Goal: Task Accomplishment & Management: Use online tool/utility

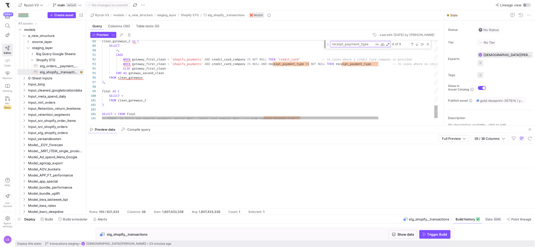
scroll to position [0, 1235]
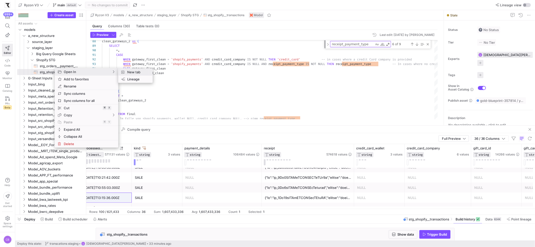
click at [128, 71] on span "New tab" at bounding box center [136, 72] width 23 height 7
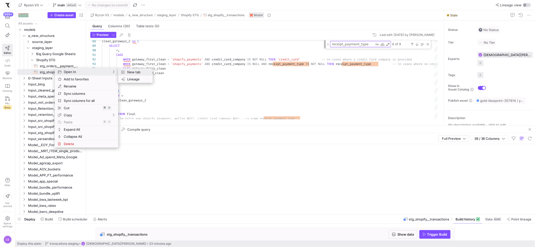
type textarea "WITH order_gateways AS ( select * From {{source('src_shopify','src_shopify__ord…"
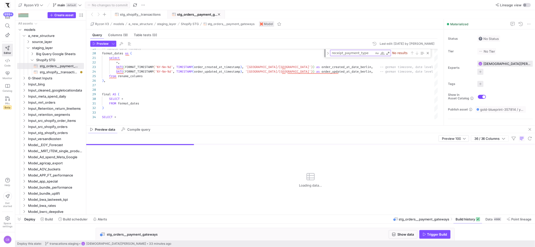
click at [234, 158] on div "Loading data..." at bounding box center [310, 180] width 449 height 70
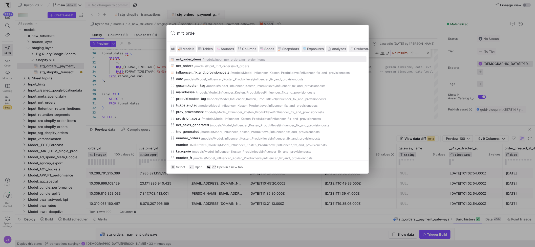
type input "mrt_order"
click at [202, 58] on div "mrt_order_items" at bounding box center [189, 59] width 26 height 4
type textarea "{{ config(materialized='table') }} {# In this model we are taking relevant data…"
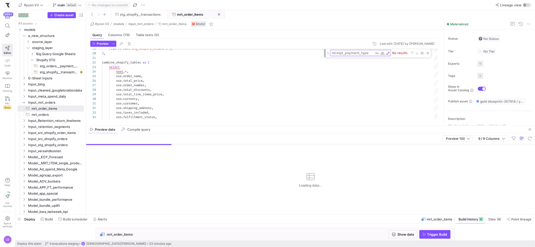
click at [283, 125] on mat-tab-group "Query Columns (79) Table tests (0) Preview Last edit: [DATE] by [PERSON_NAME] 1…" at bounding box center [264, 77] width 356 height 96
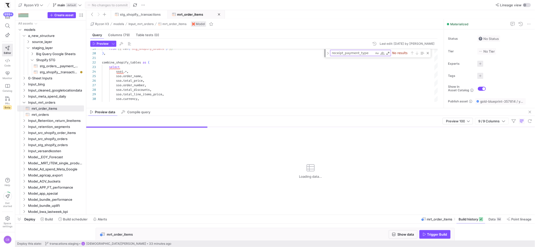
drag, startPoint x: 283, startPoint y: 126, endPoint x: 286, endPoint y: 109, distance: 17.8
click at [286, 109] on as-split "Ryzon V3 models Input_mrt_orders mrt_order_items Model Query Columns (79) Table…" at bounding box center [310, 117] width 449 height 196
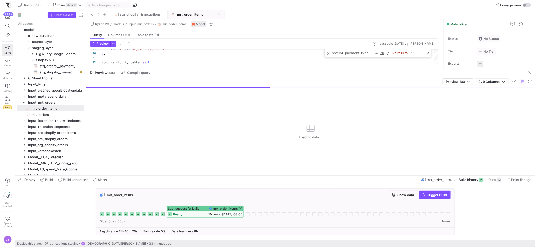
drag, startPoint x: 439, startPoint y: 215, endPoint x: 440, endPoint y: 170, distance: 45.3
click at [440, 175] on div at bounding box center [275, 176] width 520 height 2
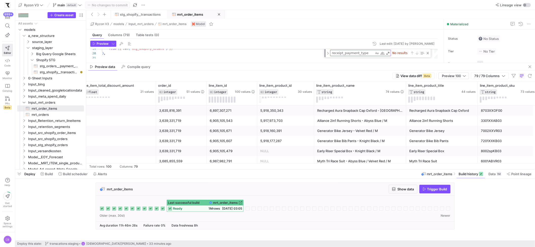
scroll to position [0, 124]
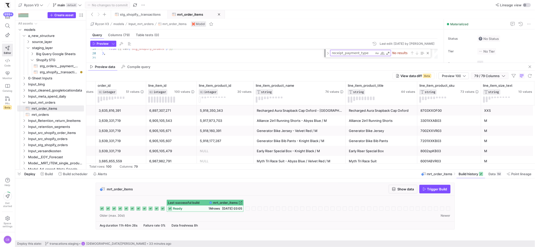
click at [508, 76] on span "button" at bounding box center [490, 76] width 37 height 6
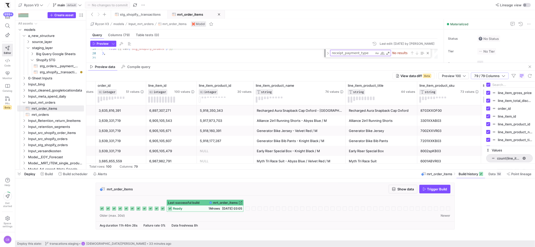
click at [504, 83] on input "Filter Columns Input" at bounding box center [513, 85] width 41 height 10
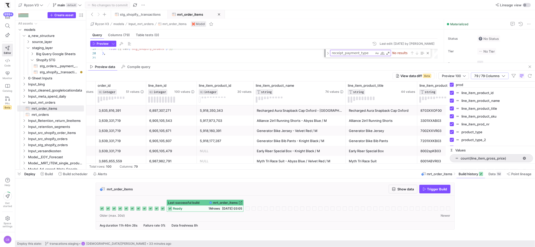
drag, startPoint x: 484, startPoint y: 126, endPoint x: 445, endPoint y: 126, distance: 39.5
click at [447, 126] on div at bounding box center [447, 126] width 1 height 88
drag, startPoint x: 469, startPoint y: 83, endPoint x: 455, endPoint y: 84, distance: 14.5
click at [455, 84] on input "prod" at bounding box center [493, 85] width 80 height 10
drag, startPoint x: 455, startPoint y: 84, endPoint x: 470, endPoint y: 87, distance: 15.4
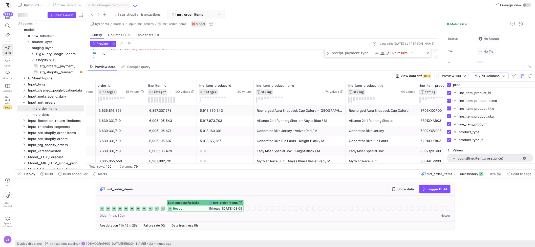
click at [470, 87] on input "prod" at bounding box center [493, 85] width 80 height 10
type input "p"
click at [450, 86] on input "Toggle Select All Columns" at bounding box center [449, 85] width 4 height 4
checkbox input "false"
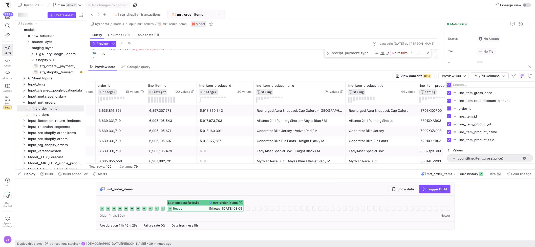
checkbox input "false"
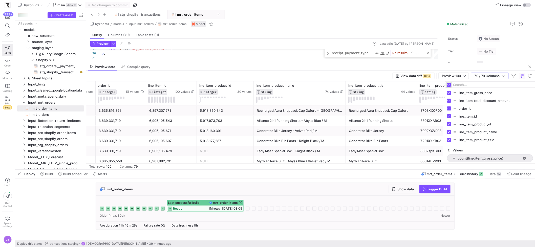
checkbox input "false"
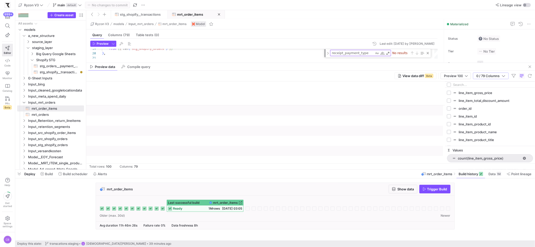
click at [457, 86] on input "Filter Columns Input" at bounding box center [493, 85] width 80 height 10
type input "line_item_prod"
click at [449, 100] on input "Press SPACE to toggle visibility (hidden)" at bounding box center [449, 101] width 4 height 4
checkbox input "true"
checkbox input "false"
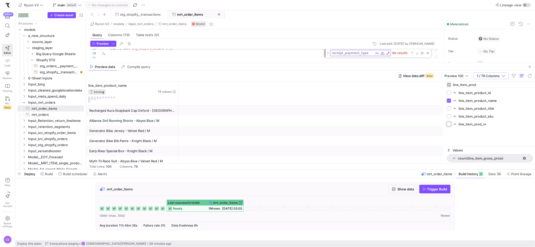
click at [451, 125] on input "Press SPACE to toggle visibility (hidden)" at bounding box center [449, 124] width 4 height 4
checkbox input "true"
click at [450, 117] on input "Press SPACE to toggle visibility (hidden)" at bounding box center [449, 116] width 4 height 4
checkbox input "true"
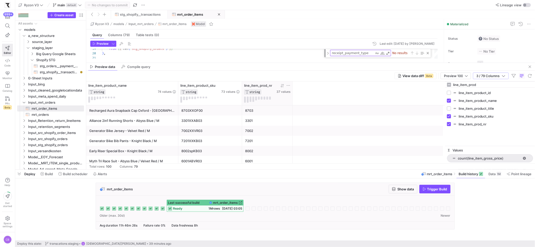
click at [287, 84] on icon at bounding box center [289, 86] width 4 height 4
click at [293, 103] on input "Filter Value" at bounding box center [312, 103] width 51 height 6
type input "7246"
click at [334, 138] on button "Apply" at bounding box center [329, 137] width 15 height 7
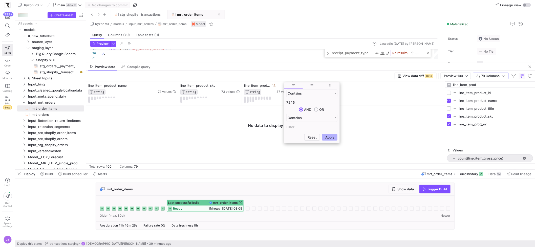
click at [344, 130] on div at bounding box center [265, 138] width 359 height 64
click at [274, 86] on icon at bounding box center [274, 86] width 4 height 4
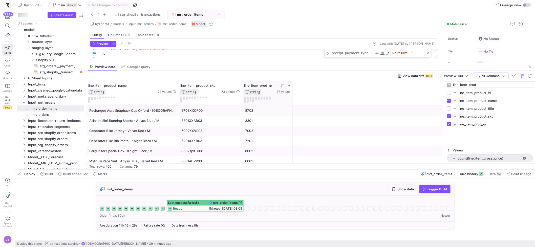
click at [289, 86] on icon at bounding box center [289, 86] width 4 height 4
click at [291, 103] on input "Filter Value" at bounding box center [312, 103] width 51 height 6
type input "6608"
click at [335, 140] on button "Apply" at bounding box center [329, 137] width 15 height 7
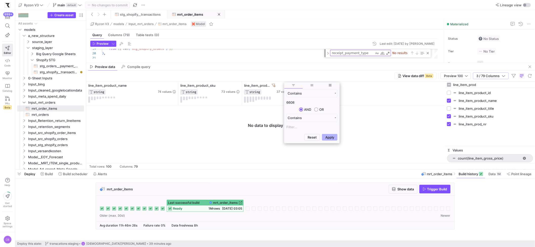
click at [273, 86] on icon at bounding box center [274, 86] width 4 height 4
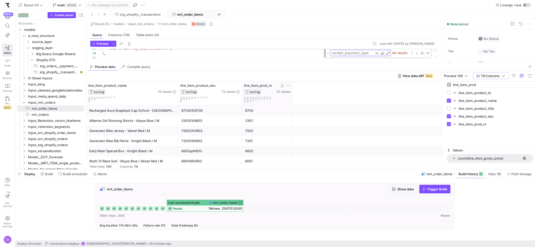
click at [288, 87] on icon at bounding box center [289, 86] width 4 height 4
click at [297, 105] on input "Filter Value" at bounding box center [312, 103] width 51 height 6
type input "1105"
click at [330, 141] on div "Reset Apply" at bounding box center [312, 137] width 55 height 11
click at [330, 138] on button "Apply" at bounding box center [329, 137] width 15 height 7
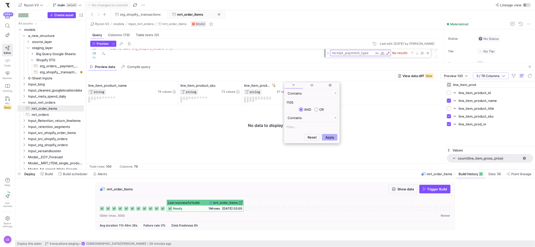
click at [351, 93] on div "line_item_product_name STRING 74 values line_item_prod_nr STRING 37 values line…" at bounding box center [265, 94] width 359 height 24
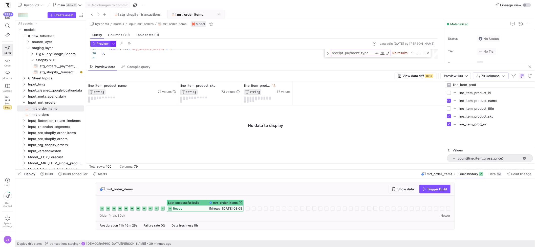
click at [115, 44] on span "button" at bounding box center [114, 44] width 6 height 6
click at [115, 44] on body "999+ Editor Code Monitor Catalog PRs Beta Help Get started Space settings CB Ry…" at bounding box center [267, 123] width 535 height 247
click at [114, 44] on div at bounding box center [267, 123] width 535 height 247
click at [275, 85] on icon at bounding box center [274, 86] width 4 height 4
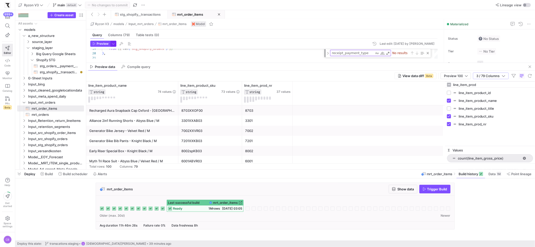
click at [114, 44] on span "button" at bounding box center [114, 44] width 6 height 6
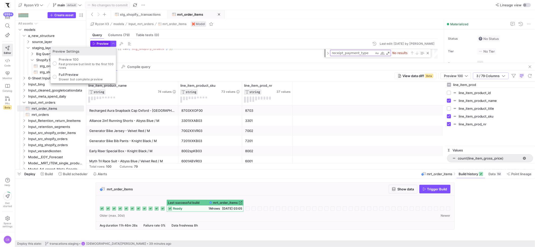
click at [95, 42] on div at bounding box center [267, 123] width 535 height 247
click at [95, 42] on icon "button" at bounding box center [94, 43] width 3 height 3
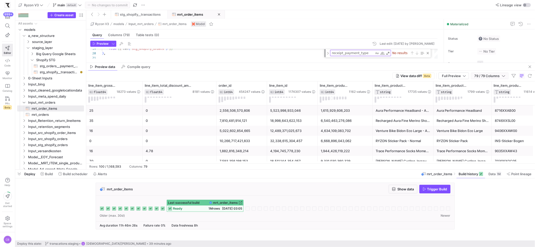
click at [504, 76] on icon "button" at bounding box center [504, 76] width 4 height 4
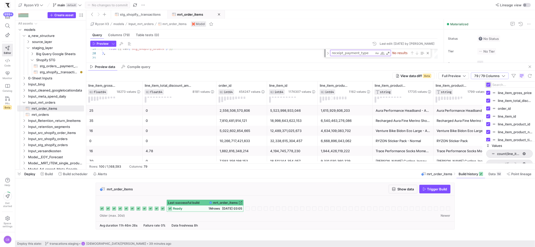
click at [490, 84] on input "Toggle Select All Columns" at bounding box center [489, 85] width 4 height 4
checkbox input "false"
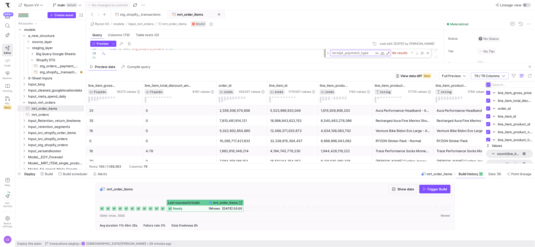
checkbox input "false"
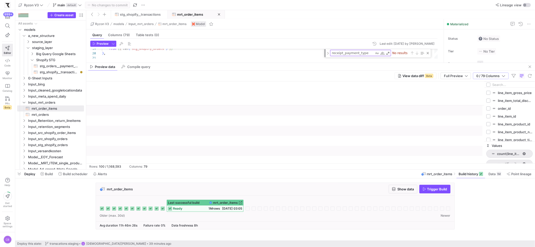
click at [500, 85] on input "Filter Columns Input" at bounding box center [513, 85] width 41 height 10
type input "prod"
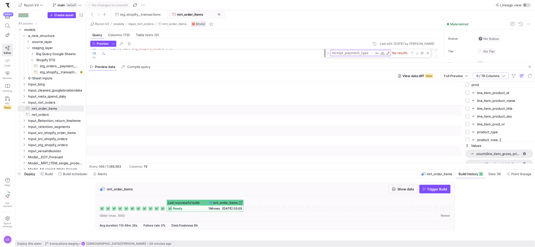
drag, startPoint x: 485, startPoint y: 92, endPoint x: 464, endPoint y: 91, distance: 21.0
click at [464, 91] on div at bounding box center [463, 123] width 1 height 82
click at [469, 125] on input "Press SPACE to toggle visibility (hidden)" at bounding box center [468, 124] width 4 height 4
checkbox input "true"
checkbox input "false"
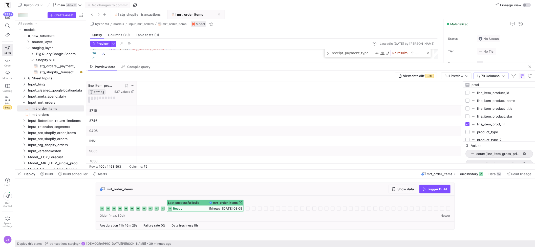
click at [131, 85] on icon at bounding box center [133, 86] width 4 height 4
click at [145, 103] on input "Filter Value" at bounding box center [156, 103] width 51 height 6
type input "1105"
click at [180, 138] on button "Apply" at bounding box center [173, 137] width 15 height 7
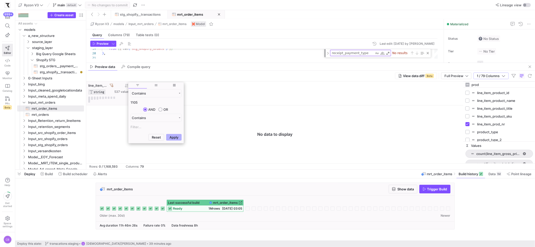
click at [107, 85] on span "line_item_prod_nr" at bounding box center [97, 86] width 19 height 4
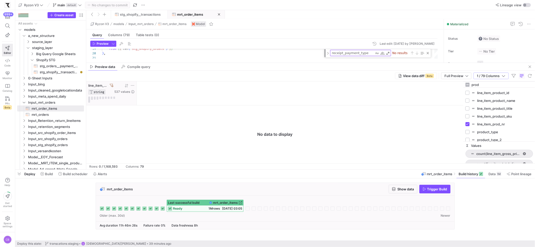
click at [111, 85] on icon at bounding box center [112, 86] width 4 height 4
click at [134, 85] on icon at bounding box center [133, 86] width 4 height 4
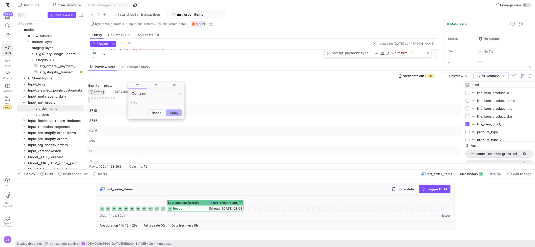
click at [135, 105] on input "Filter Value" at bounding box center [156, 103] width 51 height 6
type input "6608"
click at [174, 139] on button "Apply" at bounding box center [173, 137] width 15 height 7
click at [186, 102] on div "line_item_prod_nr STRING 537 values" at bounding box center [275, 94] width 378 height 24
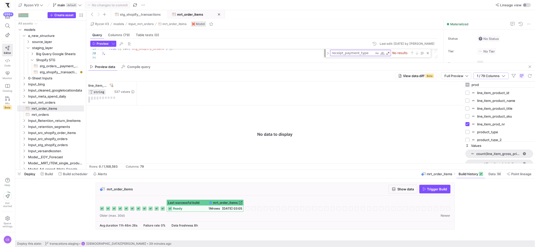
click at [110, 85] on icon at bounding box center [112, 86] width 4 height 4
click at [134, 86] on icon at bounding box center [133, 86] width 4 height 4
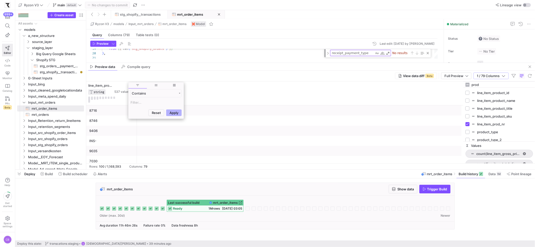
click at [138, 102] on input "Filter Value" at bounding box center [156, 103] width 51 height 6
type input "7615"
click at [171, 137] on button "Apply" at bounding box center [173, 137] width 15 height 7
click at [191, 80] on div "View data diff Beta Full Preview 1 / 79 Columns" at bounding box center [310, 76] width 449 height 11
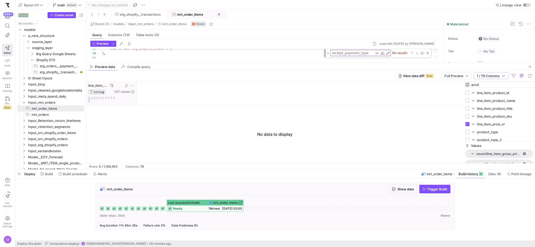
click at [132, 85] on icon at bounding box center [133, 86] width 4 height 4
click at [112, 85] on icon at bounding box center [112, 86] width 4 height 4
click at [134, 85] on icon at bounding box center [133, 86] width 4 height 4
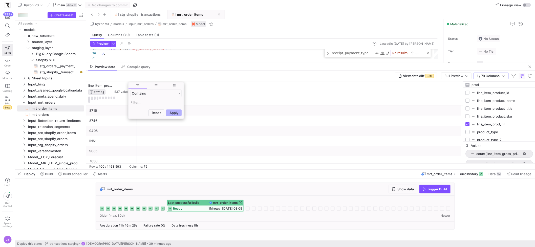
click at [134, 101] on input "Filter Value" at bounding box center [156, 103] width 51 height 6
type input "7346"
click at [171, 140] on button "Apply" at bounding box center [173, 137] width 15 height 7
click at [196, 88] on div "line_item_prod_nr STRING 537 values" at bounding box center [275, 94] width 378 height 24
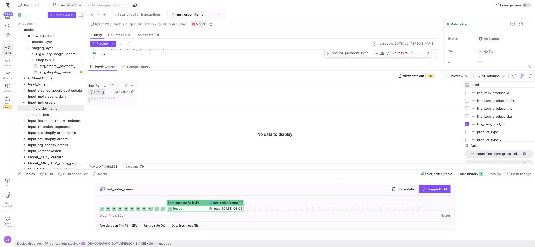
click at [132, 86] on icon at bounding box center [133, 86] width 4 height 4
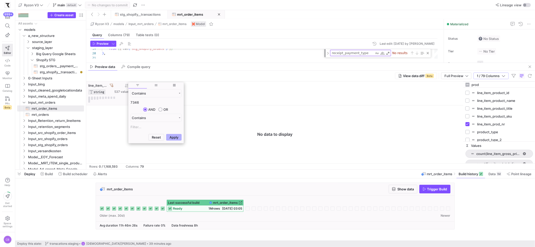
drag, startPoint x: 143, startPoint y: 104, endPoint x: 110, endPoint y: 100, distance: 33.4
click at [110, 100] on div "Drag here to set row groups Drag here to set column labels line_item_prod_nr ST…" at bounding box center [310, 123] width 449 height 82
click at [143, 104] on input "7346" at bounding box center [156, 103] width 51 height 6
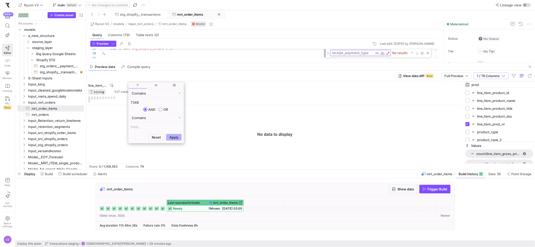
paste input "8760"
click at [171, 141] on button "Apply" at bounding box center [173, 137] width 15 height 7
click at [144, 105] on input "8760" at bounding box center [156, 103] width 51 height 6
paste input "6709"
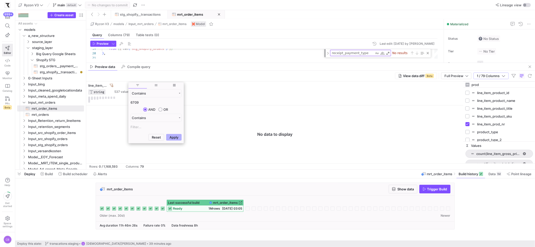
click at [172, 143] on div "Reset Apply" at bounding box center [156, 137] width 55 height 11
click at [172, 140] on button "Apply" at bounding box center [173, 137] width 15 height 7
click at [139, 103] on input "6709" at bounding box center [156, 103] width 51 height 6
paste input "3338"
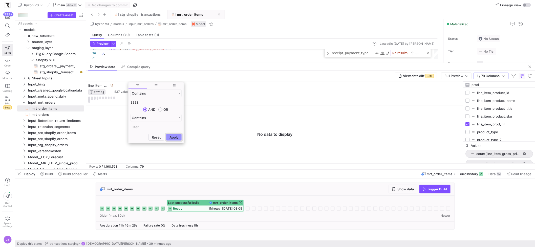
click at [174, 139] on button "Apply" at bounding box center [173, 137] width 15 height 7
click at [143, 103] on input "3338" at bounding box center [156, 103] width 51 height 6
paste input "7246"
click at [175, 139] on button "Apply" at bounding box center [173, 137] width 15 height 7
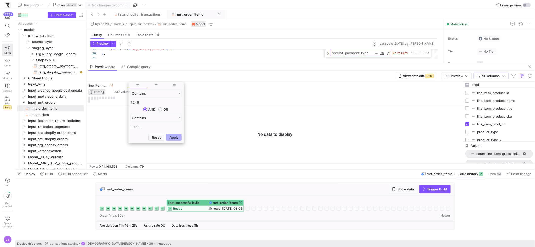
click at [168, 98] on div "Contains 7246 AND OR Contains" at bounding box center [156, 110] width 55 height 43
click at [167, 100] on input "7246" at bounding box center [156, 103] width 51 height 6
paste input "6609"
click at [178, 138] on button "Apply" at bounding box center [173, 137] width 15 height 7
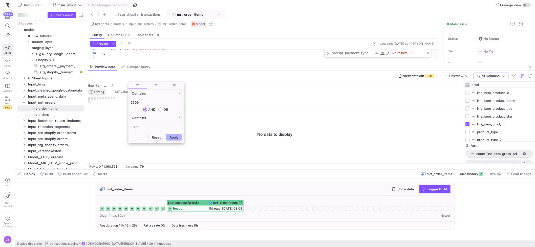
click at [159, 103] on input "6609" at bounding box center [156, 103] width 51 height 6
click at [146, 101] on input "6609" at bounding box center [156, 103] width 51 height 6
paste input "1005"
type input "1005"
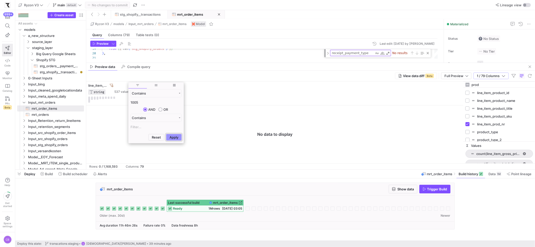
click at [179, 138] on button "Apply" at bounding box center [173, 137] width 15 height 7
drag, startPoint x: 152, startPoint y: 100, endPoint x: 124, endPoint y: 100, distance: 28.1
click at [124, 100] on div "Drag here to set row groups Drag here to set column labels line_item_prod_nr ST…" at bounding box center [310, 123] width 449 height 82
drag, startPoint x: 140, startPoint y: 101, endPoint x: 125, endPoint y: 102, distance: 15.0
click at [125, 102] on div "Drag here to set row groups Drag here to set column labels line_item_prod_nr ST…" at bounding box center [310, 123] width 449 height 82
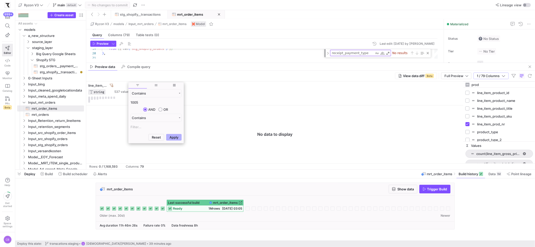
click at [140, 104] on input "1005" at bounding box center [156, 103] width 51 height 6
click at [144, 104] on input "Filter Value" at bounding box center [156, 103] width 51 height 6
paste input "CY-7117.01-W"
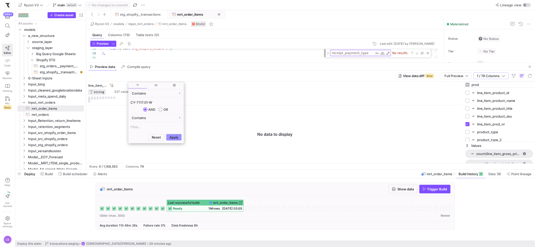
type input "CY-7117.01-W"
click at [175, 141] on button "Apply" at bounding box center [173, 137] width 15 height 7
click at [202, 82] on div "line_item_prod_nr STRING 537 values" at bounding box center [275, 94] width 378 height 24
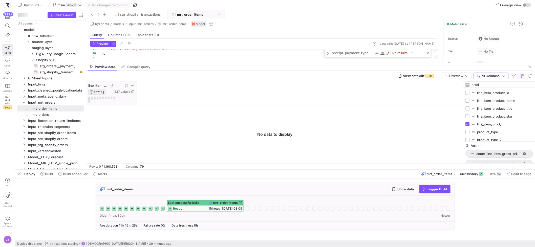
click at [113, 86] on div "line_item_prod_nr STRING 537 values" at bounding box center [111, 89] width 46 height 11
click at [112, 86] on icon at bounding box center [112, 85] width 4 height 3
click at [133, 85] on icon at bounding box center [133, 86] width 4 height 4
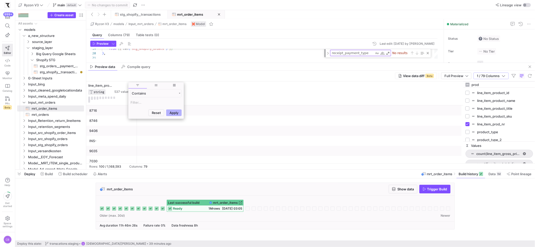
click at [142, 101] on input "Filter Value" at bounding box center [156, 103] width 51 height 6
type input "7034"
click at [166, 134] on button "Apply" at bounding box center [173, 137] width 15 height 7
click at [241, 84] on div "line_item_prod_nr STRING 537 values" at bounding box center [275, 94] width 378 height 24
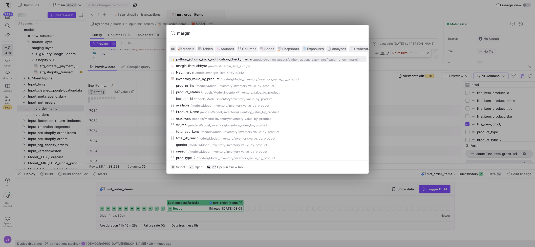
scroll to position [70, 0]
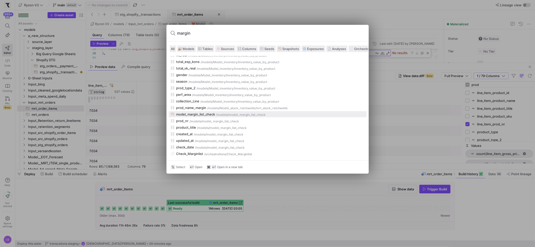
type input "margin"
click at [194, 116] on div "model_margin_list_check" at bounding box center [195, 114] width 39 height 4
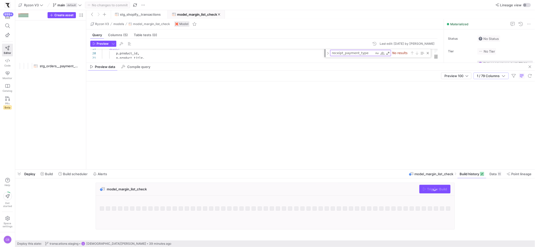
scroll to position [1145, 0]
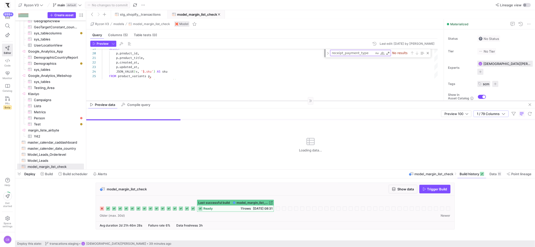
drag, startPoint x: 201, startPoint y: 63, endPoint x: 217, endPoint y: 149, distance: 87.8
click at [217, 101] on div at bounding box center [310, 101] width 449 height 0
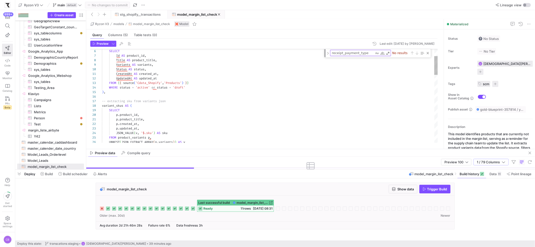
scroll to position [46, 0]
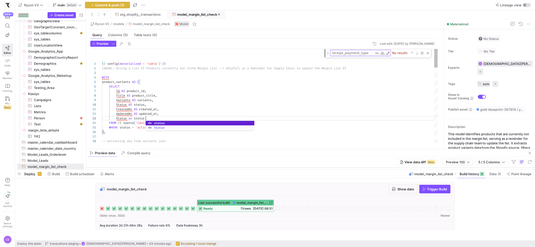
scroll to position [9, 44]
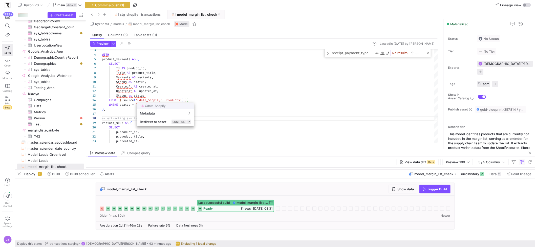
click at [132, 132] on div at bounding box center [267, 123] width 535 height 247
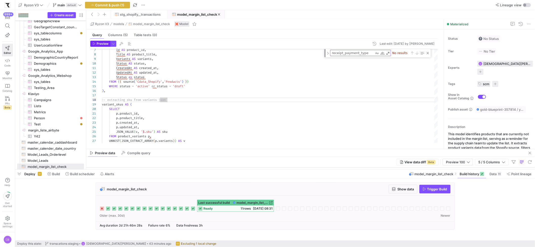
click at [106, 43] on span "Preview" at bounding box center [103, 44] width 12 height 4
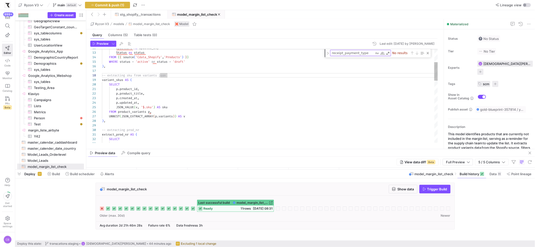
click at [174, 107] on div "-- extracting sku from variants json variant_skus AS ( SELECT p . product_id , …" at bounding box center [270, 219] width 336 height 473
click at [156, 104] on div "-- extracting sku from variants json variant_skus AS ( SELECT p . product_id , …" at bounding box center [270, 219] width 336 height 473
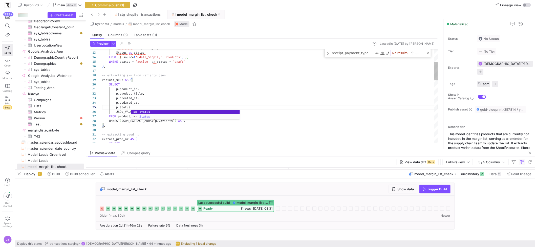
scroll to position [18, 31]
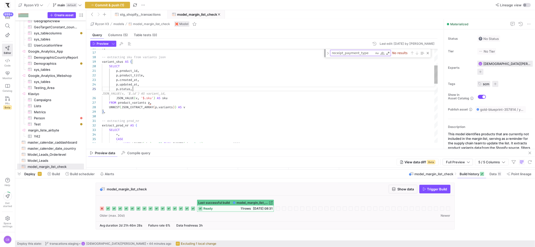
click at [186, 82] on div "-- extracting sku from variants json variant_skus AS ( SELECT p . product_id , …" at bounding box center [270, 206] width 336 height 482
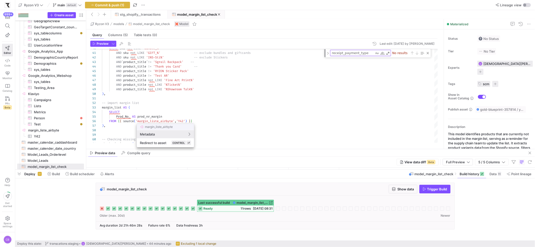
click at [228, 122] on div at bounding box center [267, 123] width 535 height 247
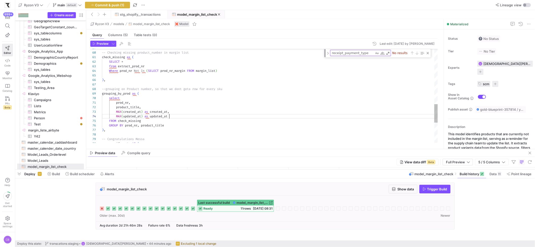
scroll to position [14, 67]
click at [184, 117] on div "-- Checking missing product_number in margin list check_missing as ( SELECT * f…" at bounding box center [270, 7] width 336 height 477
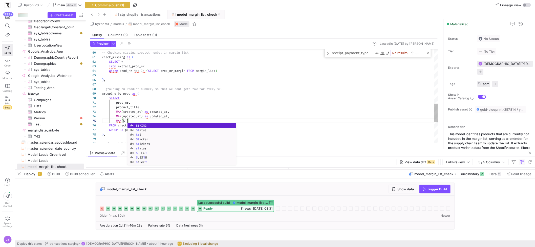
scroll to position [18, 24]
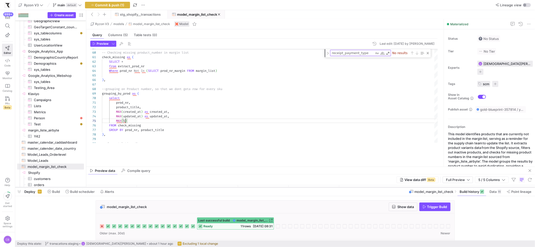
drag, startPoint x: 266, startPoint y: 169, endPoint x: 268, endPoint y: 187, distance: 17.8
click at [268, 187] on div at bounding box center [275, 188] width 520 height 2
click at [141, 120] on div "-- Checking missing product_number in margin list check_missing as ( SELECT * f…" at bounding box center [270, 10] width 336 height 482
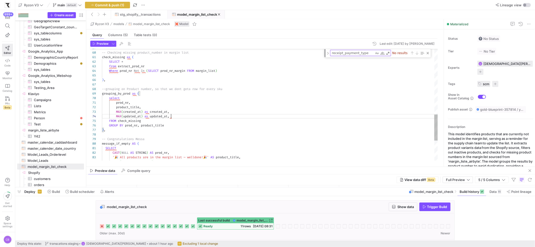
scroll to position [14, 67]
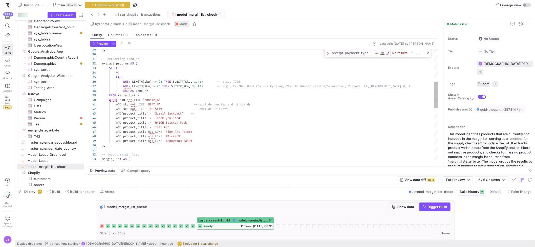
click at [118, 65] on div "margin_list AS ( -- import margin list ) , AND product_title not LIKE '%Showroo…" at bounding box center [270, 146] width 336 height 477
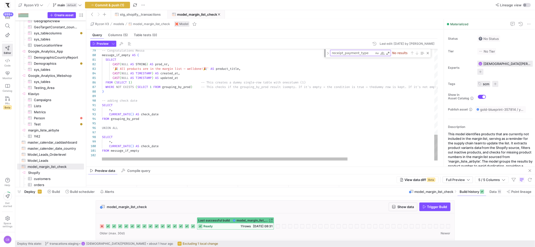
click at [100, 43] on span "Preview" at bounding box center [103, 44] width 12 height 4
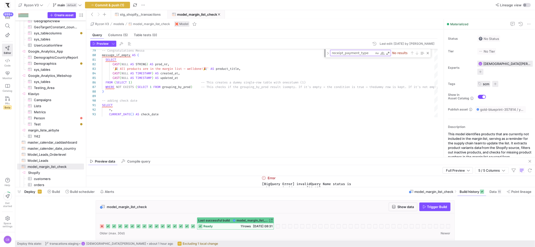
drag, startPoint x: 154, startPoint y: 167, endPoint x: 157, endPoint y: 158, distance: 10.0
click at [157, 158] on as-split "Ryzon V3 models model_margin_list_check Model Query Columns (5) Table tests (0)…" at bounding box center [310, 103] width 449 height 168
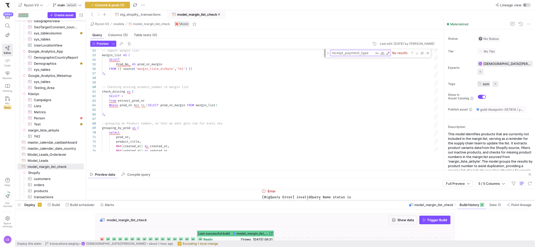
drag, startPoint x: 203, startPoint y: 187, endPoint x: 206, endPoint y: 200, distance: 13.5
click at [206, 200] on div at bounding box center [275, 201] width 520 height 2
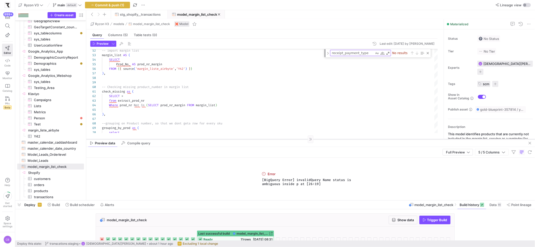
drag, startPoint x: 207, startPoint y: 171, endPoint x: 208, endPoint y: 139, distance: 31.4
click at [208, 139] on div at bounding box center [310, 139] width 449 height 0
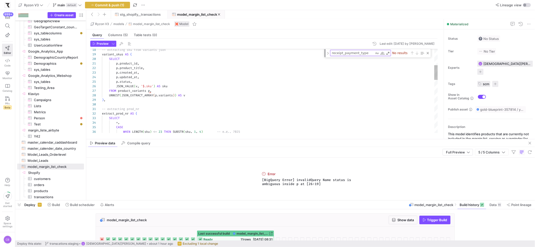
click at [123, 115] on div "FROM product_variants p , UNNEST ( JSON_EXTRACT_ARRAY ( p . variants ) ) AS v )…" at bounding box center [270, 196] width 336 height 477
click at [117, 82] on div "FROM product_variants p , UNNEST ( JSON_EXTRACT_ARRAY ( p . variants ) ) AS v )…" at bounding box center [270, 196] width 336 height 477
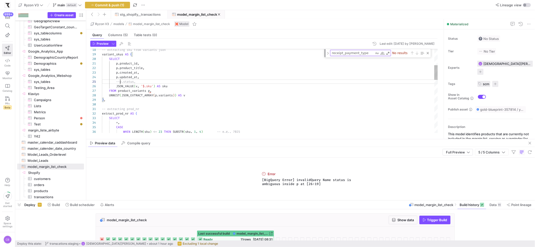
scroll to position [18, 18]
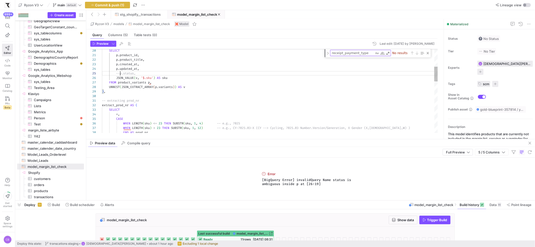
click at [125, 108] on div "FROM product_variants p , UNNEST ( JSON_EXTRACT_ARRAY ( p . variants ) ) AS v )…" at bounding box center [270, 187] width 336 height 477
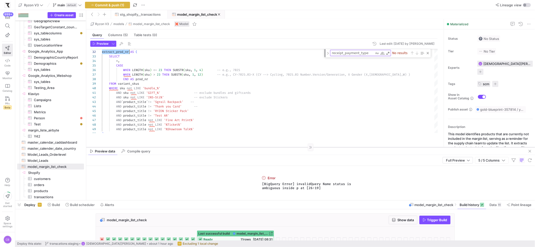
drag, startPoint x: 242, startPoint y: 139, endPoint x: 241, endPoint y: 148, distance: 9.1
click at [241, 148] on div at bounding box center [310, 147] width 449 height 0
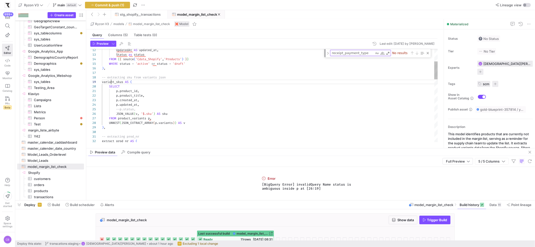
click at [111, 84] on div "variant_skus AS ( SELECT UpdatedAt AS updated_at , Status as status FROM { { so…" at bounding box center [270, 223] width 336 height 477
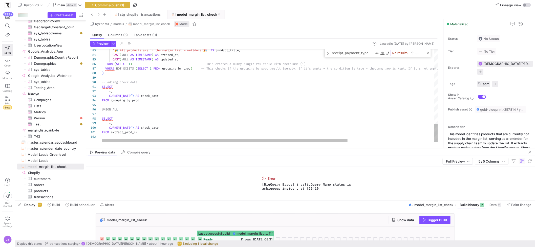
drag, startPoint x: 141, startPoint y: 135, endPoint x: 111, endPoint y: 132, distance: 29.3
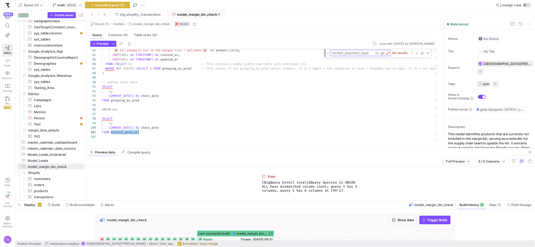
scroll to position [18, 14]
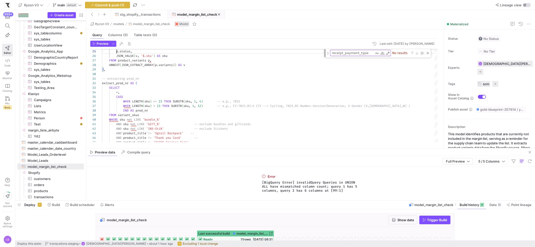
type textarea "FROM message_if_empty"
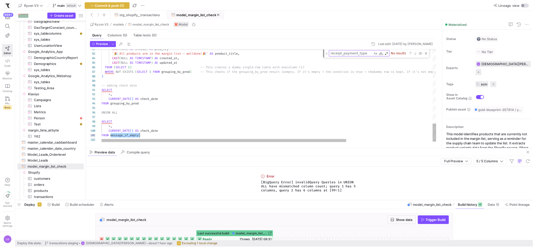
scroll to position [0, 38]
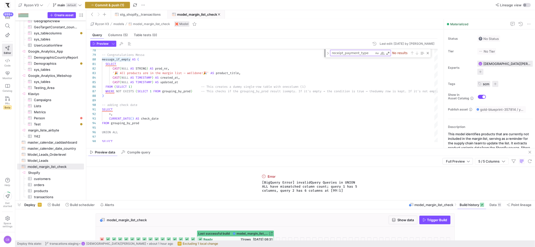
click at [123, 6] on span "Commit & push (1)" at bounding box center [109, 5] width 29 height 4
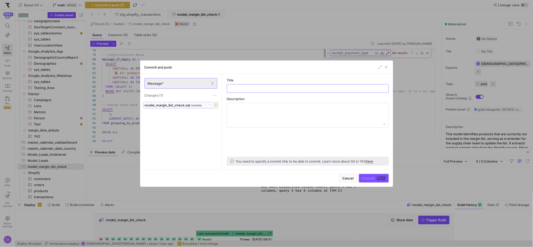
click at [216, 105] on icon at bounding box center [215, 105] width 1 height 1
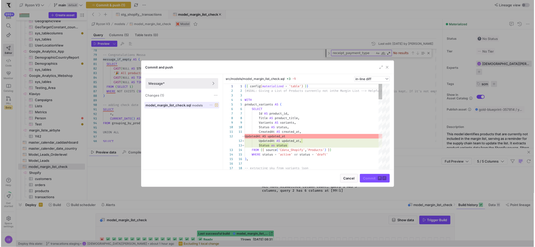
scroll to position [46, 0]
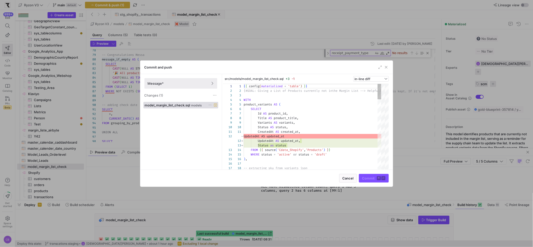
click at [209, 106] on icon at bounding box center [210, 105] width 3 height 3
click at [233, 119] on span "Discard" at bounding box center [229, 120] width 35 height 4
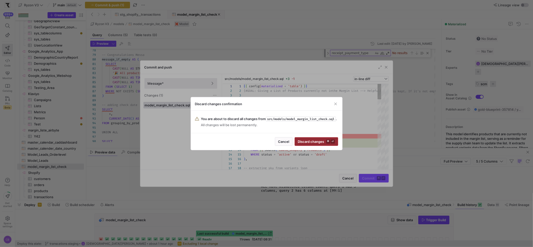
click at [312, 144] on span "Discard changes ⌘ ⏎" at bounding box center [316, 142] width 37 height 4
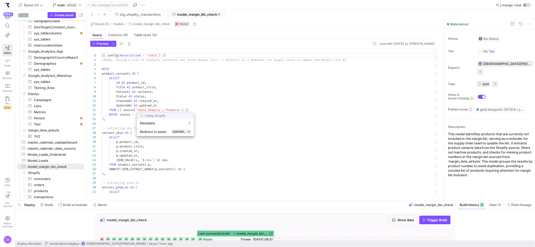
click at [158, 106] on div at bounding box center [267, 123] width 535 height 247
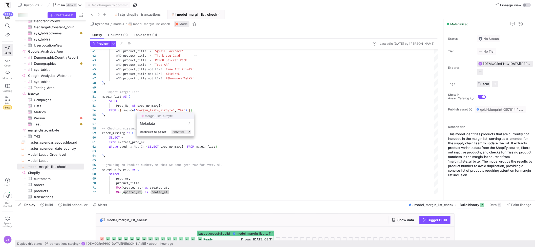
click at [117, 121] on div at bounding box center [267, 123] width 535 height 247
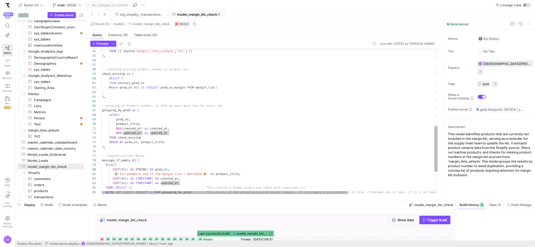
click at [133, 148] on div "FROM { { source ( 'margin_liste_airbyte' , 'Y42' ) } } ) , -- Checking missing …" at bounding box center [329, 34] width 455 height 463
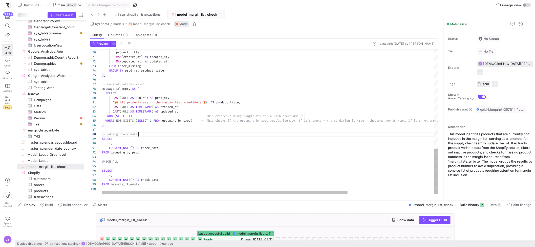
scroll to position [32, 36]
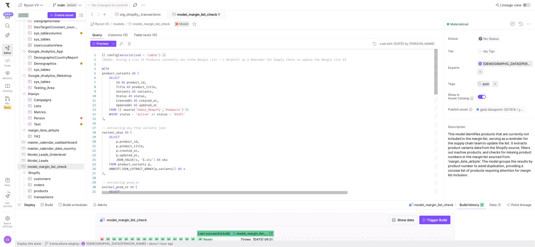
scroll to position [4, 56]
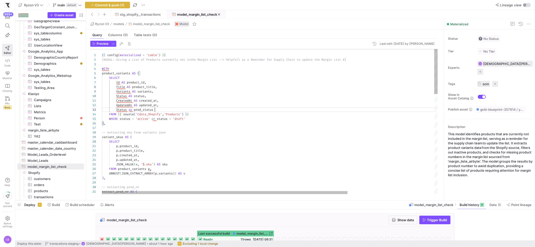
scroll to position [9, 53]
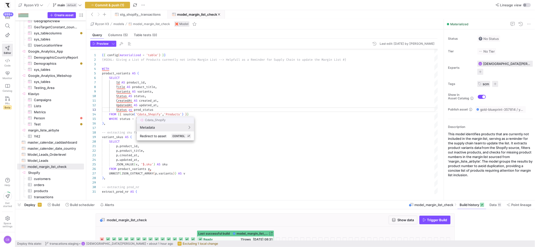
click at [156, 110] on div at bounding box center [267, 123] width 535 height 247
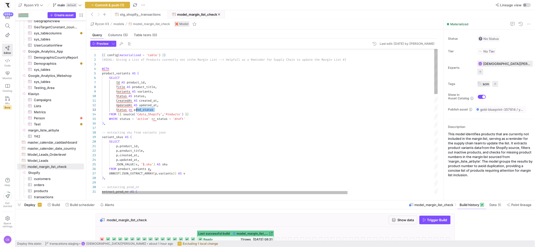
scroll to position [9, 32]
drag, startPoint x: 156, startPoint y: 109, endPoint x: 135, endPoint y: 108, distance: 21.3
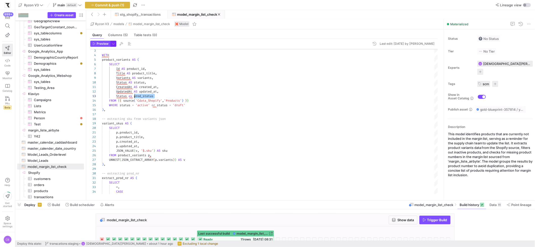
click at [113, 44] on span "button" at bounding box center [114, 44] width 6 height 6
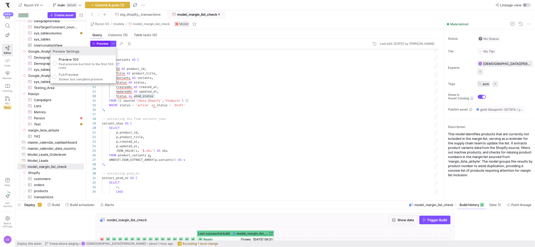
click at [99, 46] on div at bounding box center [267, 123] width 535 height 247
click at [99, 45] on span "Preview" at bounding box center [103, 44] width 12 height 4
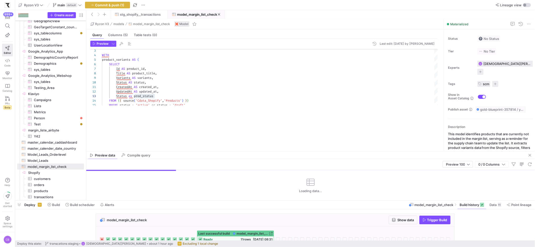
drag, startPoint x: 168, startPoint y: 112, endPoint x: 173, endPoint y: 152, distance: 40.1
click at [177, 152] on div at bounding box center [310, 151] width 449 height 0
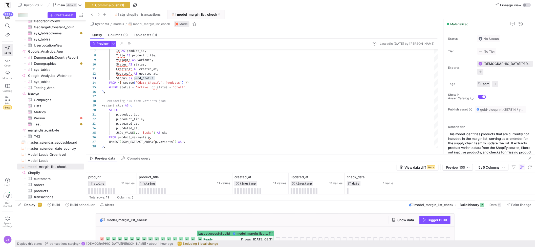
click at [179, 155] on div "Preview data Compile query" at bounding box center [310, 159] width 449 height 8
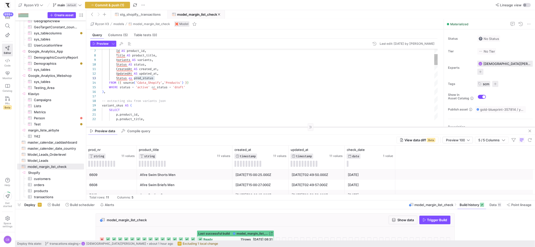
drag, startPoint x: 180, startPoint y: 154, endPoint x: 194, endPoint y: 127, distance: 30.9
click at [194, 127] on div at bounding box center [310, 127] width 449 height 0
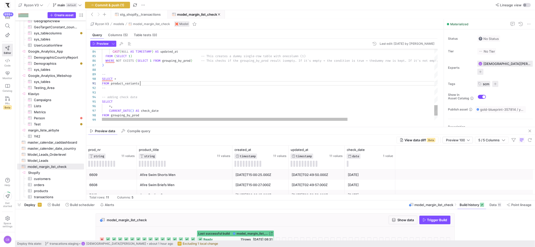
scroll to position [9, 0]
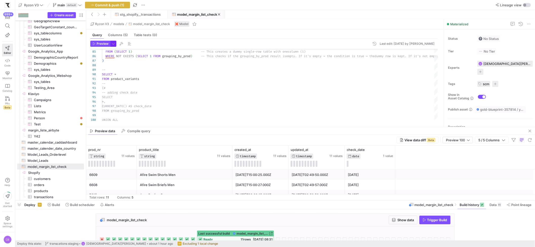
type textarea "SELECT *, CURRENT_DATE() AS check_date FROM message_if_empty #}"
click at [113, 42] on span "button" at bounding box center [114, 44] width 6 height 6
click at [78, 74] on p "Full Preview" at bounding box center [81, 75] width 44 height 4
click at [57, 75] on input "Full Preview Slower but complete preview" at bounding box center [55, 77] width 4 height 4
radio input "true"
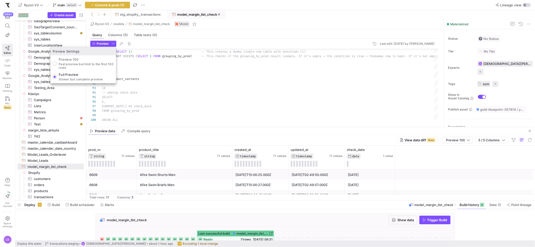
click at [95, 47] on div "Preview Settings Preview 100 Fast preview but limit to the first 100 rows Full …" at bounding box center [83, 65] width 66 height 36
click at [95, 47] on button "Preview" at bounding box center [100, 44] width 20 height 6
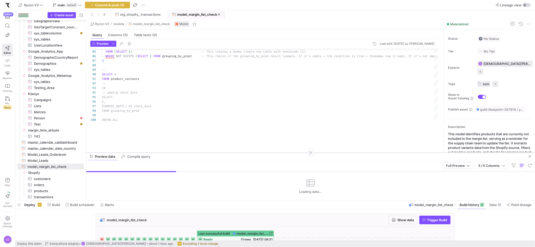
drag, startPoint x: 167, startPoint y: 127, endPoint x: 171, endPoint y: 152, distance: 25.9
click at [171, 153] on div at bounding box center [310, 153] width 449 height 0
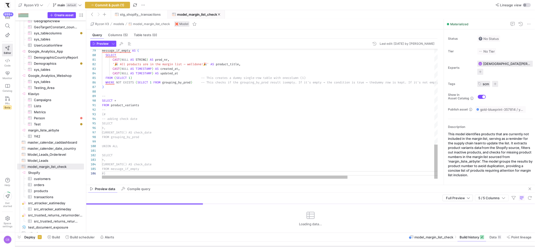
drag, startPoint x: 176, startPoint y: 201, endPoint x: 178, endPoint y: 208, distance: 7.6
click at [180, 233] on div at bounding box center [275, 233] width 520 height 2
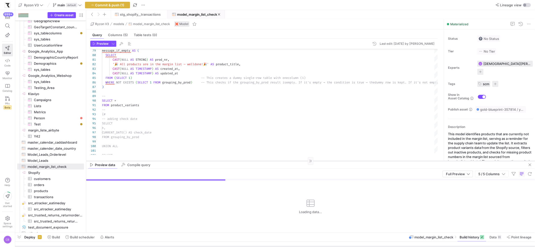
drag, startPoint x: 175, startPoint y: 185, endPoint x: 172, endPoint y: 161, distance: 24.2
click at [172, 161] on div at bounding box center [310, 161] width 449 height 0
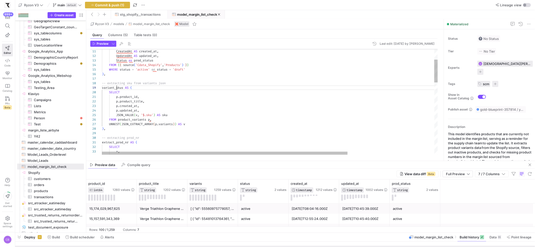
click at [116, 87] on div "-- extracting sku from variants json variant_skus AS ( SELECT p . product_id , …" at bounding box center [329, 244] width 455 height 490
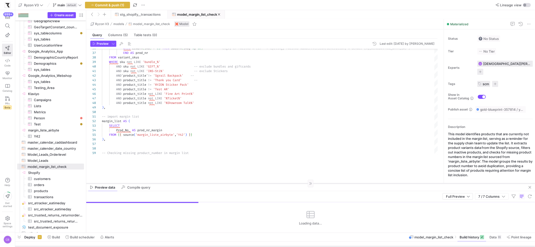
drag, startPoint x: 168, startPoint y: 161, endPoint x: 176, endPoint y: 189, distance: 29.2
click at [176, 184] on div at bounding box center [310, 184] width 449 height 0
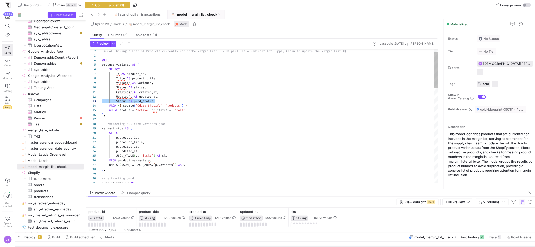
scroll to position [9, 0]
drag, startPoint x: 158, startPoint y: 102, endPoint x: 102, endPoint y: 101, distance: 56.7
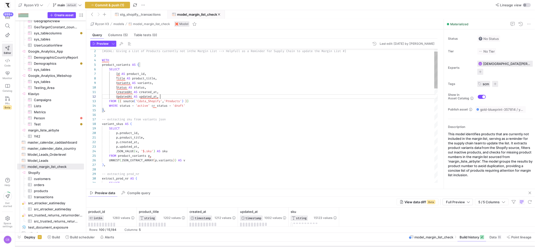
scroll to position [4, 56]
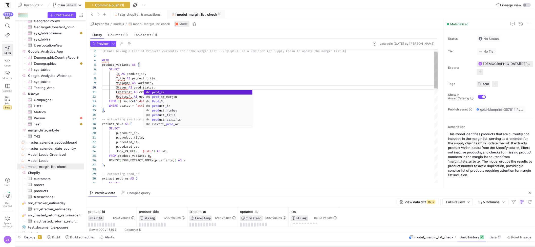
scroll to position [41, 42]
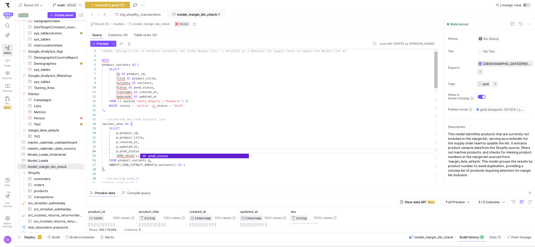
scroll to position [14, 40]
type textarea "p.product_title, p.created_at, p.updated_at, p.prod_status, JSON_VALUE(v, '$.sk…"
click at [113, 41] on button "button" at bounding box center [113, 44] width 6 height 6
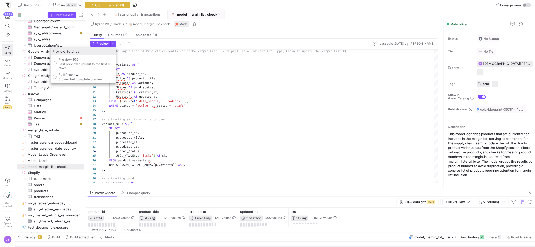
click at [98, 42] on div at bounding box center [267, 123] width 535 height 247
click at [98, 42] on span "Preview" at bounding box center [103, 44] width 12 height 4
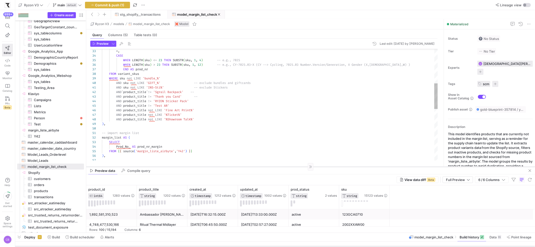
drag, startPoint x: 211, startPoint y: 189, endPoint x: 225, endPoint y: 167, distance: 26.1
click at [225, 167] on div at bounding box center [310, 167] width 449 height 0
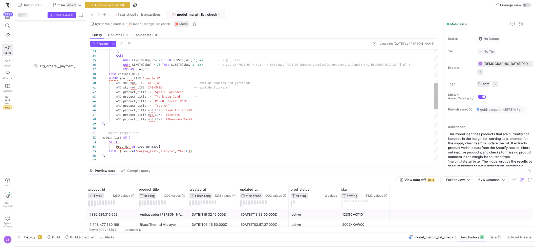
scroll to position [14, 40]
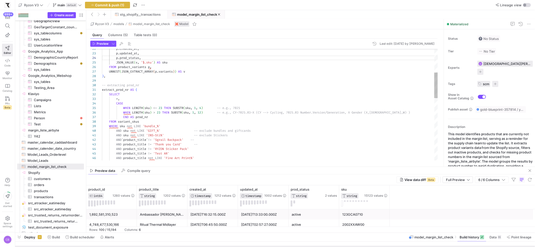
click at [124, 90] on div "END AS prod_nr FROM variant_skus WHERE sku not LIKE 'bundle_%' AND sku not LIKE…" at bounding box center [270, 190] width 336 height 487
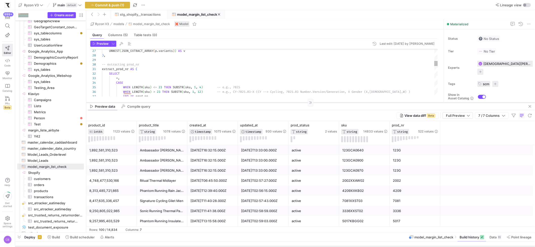
drag, startPoint x: 228, startPoint y: 167, endPoint x: 237, endPoint y: 103, distance: 64.9
click at [237, 103] on div at bounding box center [310, 103] width 449 height 0
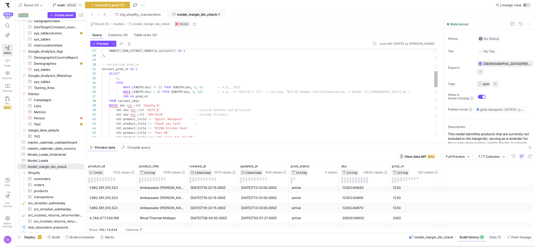
drag, startPoint x: 352, startPoint y: 103, endPoint x: 358, endPoint y: 144, distance: 41.4
click at [358, 144] on as-split "Ryzon V3 models model_margin_list_check Model Query Columns (5) Table tests (0)…" at bounding box center [310, 126] width 449 height 214
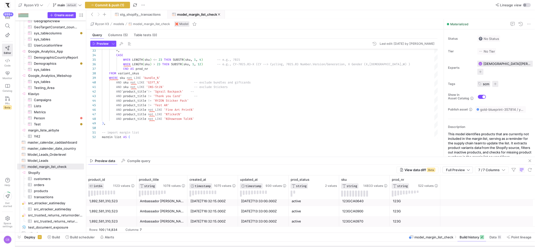
drag, startPoint x: 254, startPoint y: 144, endPoint x: 201, endPoint y: 123, distance: 57.1
click at [260, 157] on div at bounding box center [310, 157] width 449 height 0
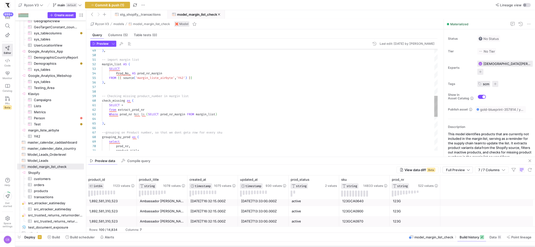
click at [118, 100] on div "-- import margin list margin_list AS ( SELECT Prod_No_ AS prod_nr_margin FROM {…" at bounding box center [270, 69] width 336 height 487
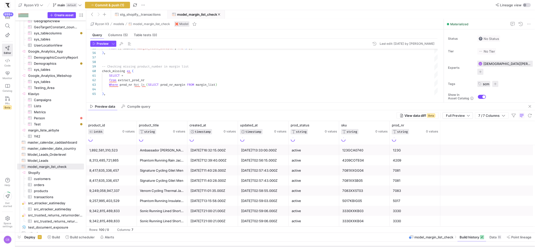
drag, startPoint x: 174, startPoint y: 156, endPoint x: 185, endPoint y: 102, distance: 55.4
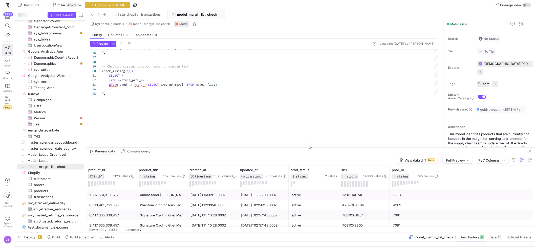
drag, startPoint x: 321, startPoint y: 103, endPoint x: 328, endPoint y: 149, distance: 46.5
click at [328, 148] on div at bounding box center [310, 147] width 449 height 0
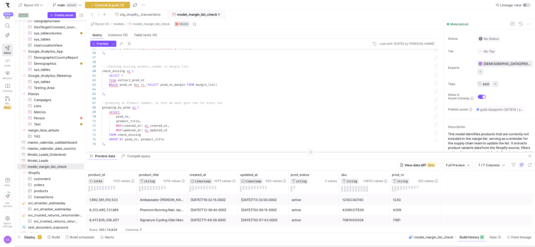
drag, startPoint x: 176, startPoint y: 149, endPoint x: 177, endPoint y: 152, distance: 3.5
click at [177, 152] on div at bounding box center [310, 152] width 449 height 0
click at [177, 153] on div at bounding box center [310, 153] width 449 height 0
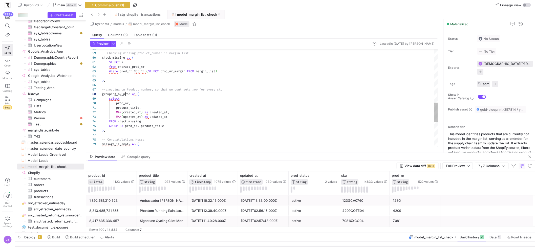
click at [125, 95] on div ") , Where prod_nr Not In ( SELECT prod_nr_margin FROM margin_list ) from extrac…" at bounding box center [270, 26] width 336 height 487
click at [177, 118] on div ") , Where prod_nr Not In ( SELECT prod_nr_margin FROM margin_list ) from extrac…" at bounding box center [270, 26] width 336 height 487
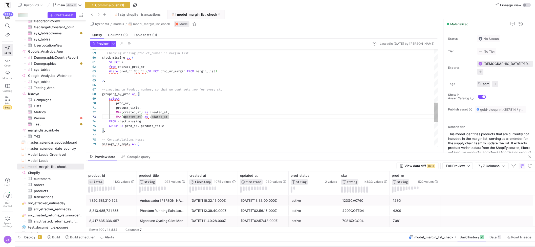
click at [177, 118] on div ") , Where prod_nr Not In ( SELECT prod_nr_margin FROM margin_list ) from extrac…" at bounding box center [270, 26] width 336 height 487
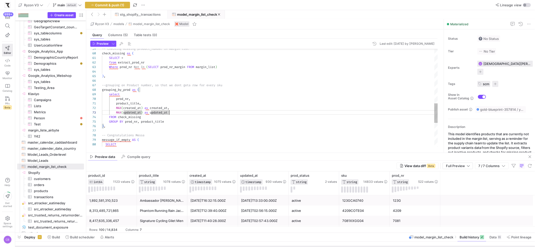
click at [115, 113] on div ") , Where prod_nr Not In ( SELECT prod_nr_margin FROM margin_list ) from extrac…" at bounding box center [270, 21] width 336 height 487
click at [116, 113] on div ") , Where prod_nr Not In ( SELECT prod_nr_margin FROM margin_list ) from extrac…" at bounding box center [270, 21] width 336 height 487
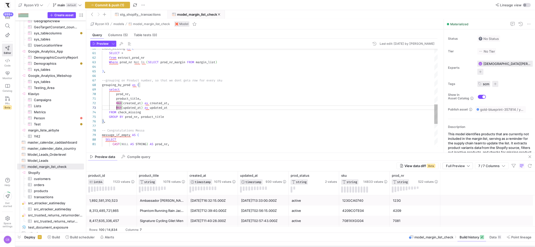
click at [186, 107] on div ") , Where prod_nr Not In ( SELECT prod_nr_margin FROM margin_list ) from extrac…" at bounding box center [270, 16] width 336 height 487
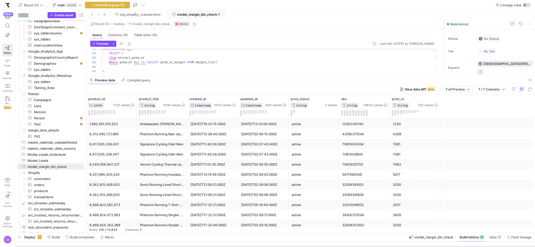
drag, startPoint x: 317, startPoint y: 153, endPoint x: 328, endPoint y: 76, distance: 77.6
click at [408, 134] on div "4209" at bounding box center [415, 134] width 45 height 10
click at [398, 113] on button at bounding box center [399, 112] width 2 height 5
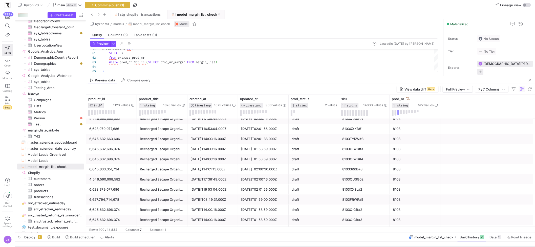
scroll to position [630, 0]
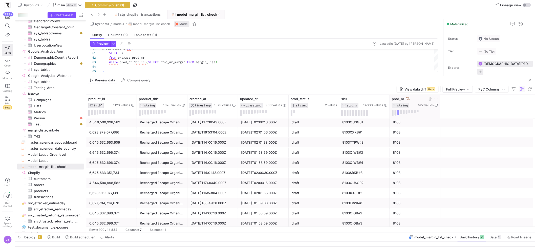
click at [394, 114] on div at bounding box center [415, 113] width 46 height 6
click at [393, 113] on button at bounding box center [393, 113] width 2 height 6
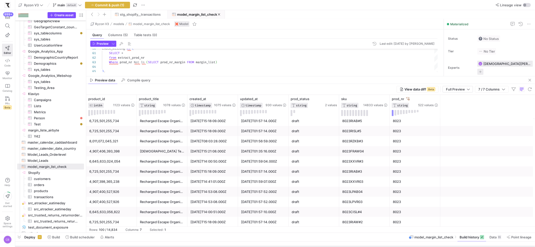
scroll to position [915, 0]
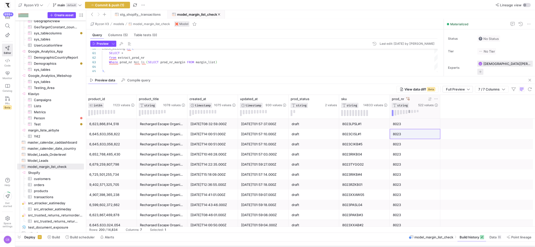
click at [410, 113] on button at bounding box center [410, 111] width 2 height 3
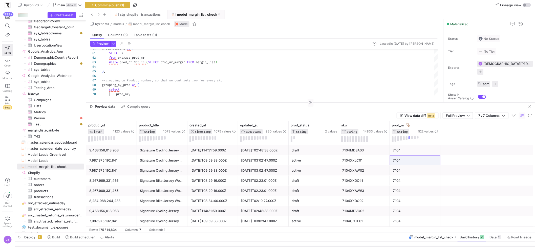
drag, startPoint x: 331, startPoint y: 76, endPoint x: 336, endPoint y: 103, distance: 26.8
click at [336, 103] on div at bounding box center [310, 103] width 449 height 0
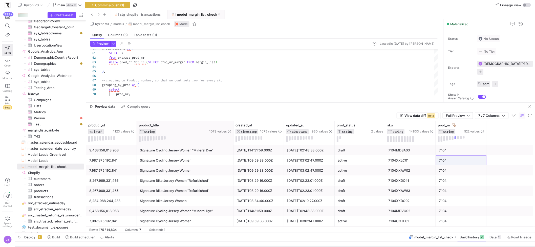
drag, startPoint x: 186, startPoint y: 132, endPoint x: 232, endPoint y: 135, distance: 46.2
click at [232, 135] on div at bounding box center [233, 133] width 2 height 24
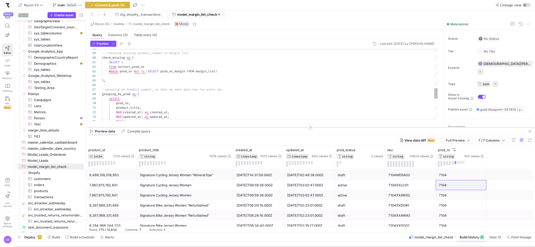
drag, startPoint x: 190, startPoint y: 103, endPoint x: 195, endPoint y: 127, distance: 25.2
click at [195, 127] on div at bounding box center [310, 127] width 449 height 0
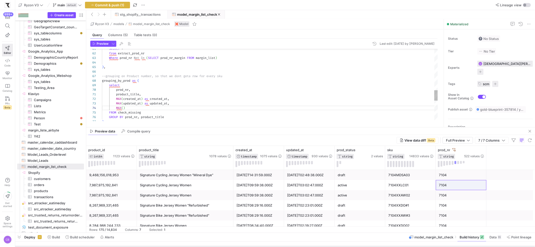
click at [180, 118] on div ") , Where prod_nr Not In ( SELECT prod_nr_margin FROM margin_list ) from extrac…" at bounding box center [270, 15] width 336 height 492
drag, startPoint x: 356, startPoint y: 198, endPoint x: 354, endPoint y: 187, distance: 10.5
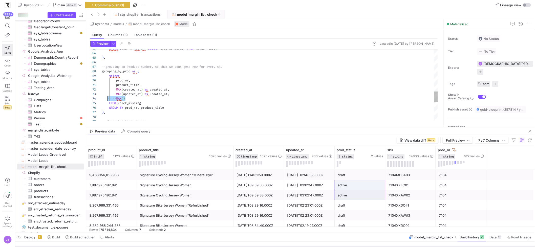
drag, startPoint x: 140, startPoint y: 99, endPoint x: 108, endPoint y: 99, distance: 31.4
click at [108, 99] on div ") , --grouping on Product number, so that we dont get a row for every sku group…" at bounding box center [270, 6] width 336 height 492
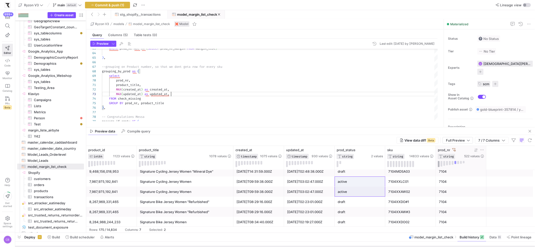
click at [439, 163] on button at bounding box center [439, 164] width 2 height 6
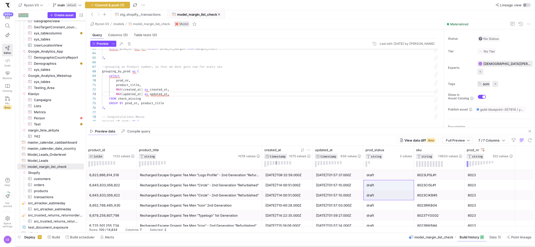
drag, startPoint x: 233, startPoint y: 165, endPoint x: 276, endPoint y: 164, distance: 43.3
click at [276, 164] on div "product_id INT64 1123 values product_title STRING 1078 values created_at TIMEST…" at bounding box center [300, 158] width 429 height 24
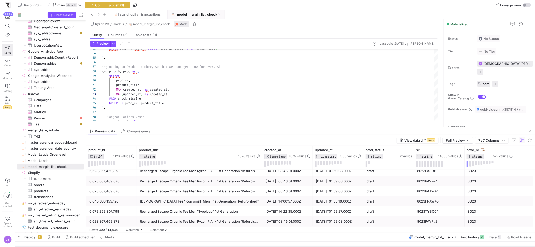
scroll to position [2090, 0]
click at [471, 164] on button at bounding box center [471, 164] width 2 height 6
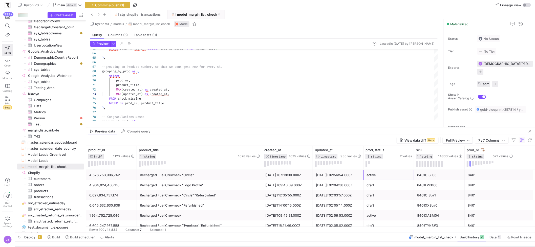
click at [389, 178] on div "active" at bounding box center [389, 175] width 45 height 10
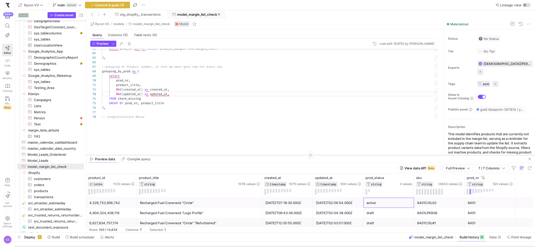
drag, startPoint x: 358, startPoint y: 127, endPoint x: 361, endPoint y: 155, distance: 28.0
click at [361, 155] on div at bounding box center [310, 155] width 449 height 0
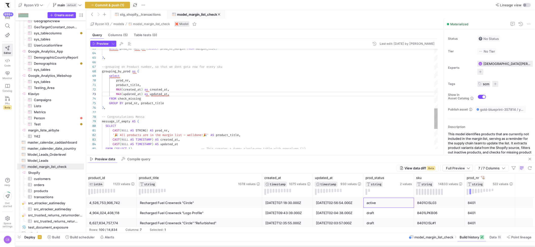
click at [171, 103] on div ") , --grouping on Product number, so that we dont get a row for every sku group…" at bounding box center [270, 3] width 336 height 487
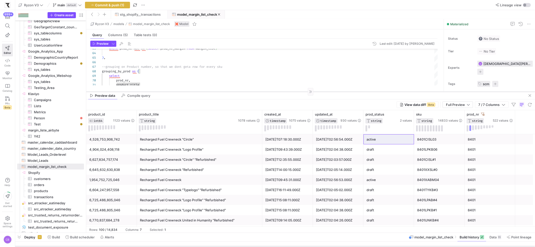
drag, startPoint x: 395, startPoint y: 156, endPoint x: 395, endPoint y: 92, distance: 63.6
click at [395, 92] on div at bounding box center [310, 92] width 449 height 0
click at [370, 127] on button at bounding box center [370, 127] width 2 height 3
click at [367, 128] on button at bounding box center [367, 129] width 2 height 6
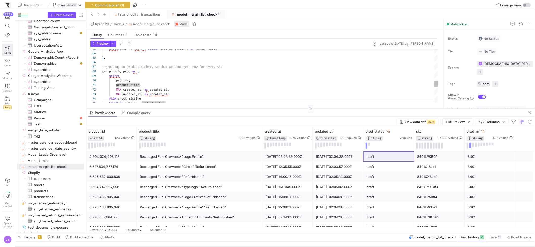
drag, startPoint x: 374, startPoint y: 92, endPoint x: 379, endPoint y: 109, distance: 17.9
click at [379, 109] on div at bounding box center [310, 109] width 449 height 0
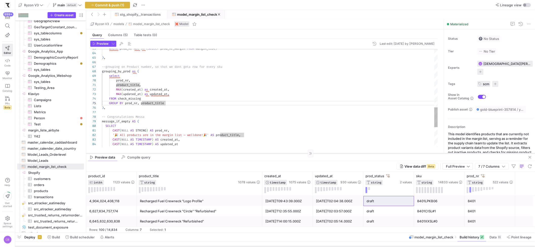
drag, startPoint x: 356, startPoint y: 109, endPoint x: 368, endPoint y: 153, distance: 46.1
click at [368, 153] on div at bounding box center [310, 153] width 449 height 0
click at [175, 104] on div ") , --grouping on Product number, so that we dont get a row for every sku group…" at bounding box center [270, 3] width 336 height 487
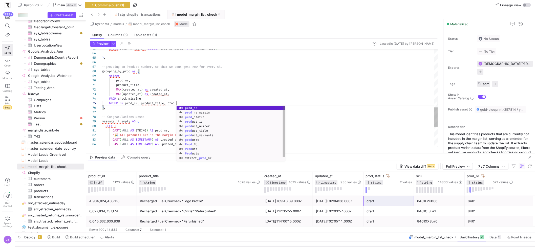
scroll to position [18, 76]
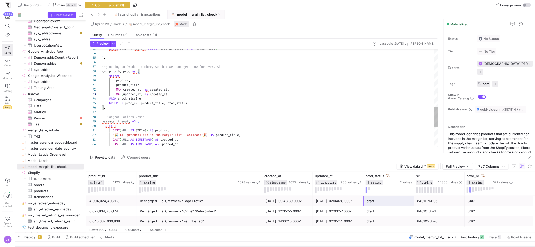
click at [175, 94] on div ") , --grouping on Product number, so that we dont get a row for every sku group…" at bounding box center [270, 3] width 336 height 487
click at [162, 85] on div ") , --grouping on Product number, so that we dont get a row for every sku group…" at bounding box center [270, 3] width 336 height 487
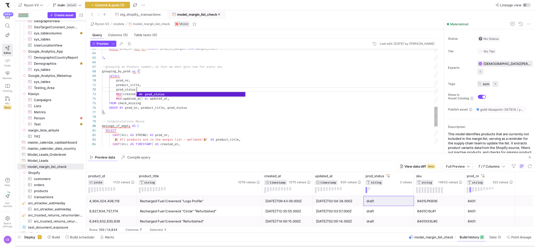
scroll to position [4, 34]
click at [118, 69] on div ") , --grouping on Product number, so that we dont get a row for every sku group…" at bounding box center [270, 6] width 336 height 492
click at [118, 71] on div ") , --grouping on Product number, so that we dont get a row for every sku group…" at bounding box center [270, 6] width 336 height 492
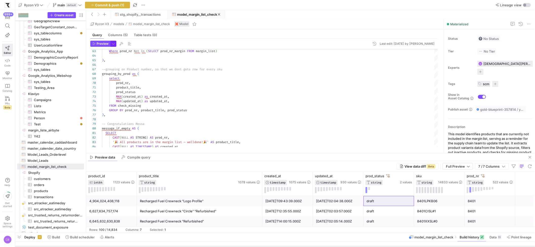
click at [114, 45] on span "button" at bounding box center [114, 44] width 6 height 6
click at [105, 44] on div at bounding box center [267, 123] width 535 height 247
click at [105, 44] on span "Preview" at bounding box center [103, 44] width 12 height 4
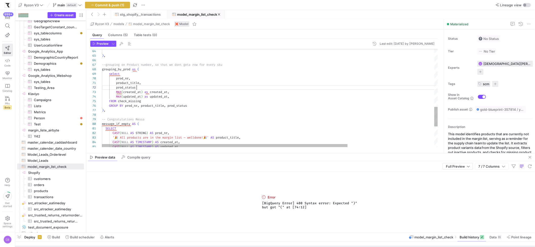
click at [143, 88] on div "'🎉 All products are in the margin list — well done!🎉' AS product_title , CAST (…" at bounding box center [329, 5] width 455 height 495
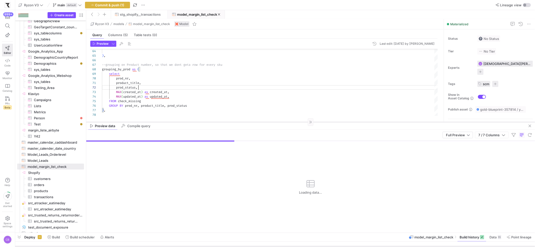
drag, startPoint x: 171, startPoint y: 153, endPoint x: 175, endPoint y: 122, distance: 31.6
click at [175, 122] on div at bounding box center [310, 122] width 449 height 0
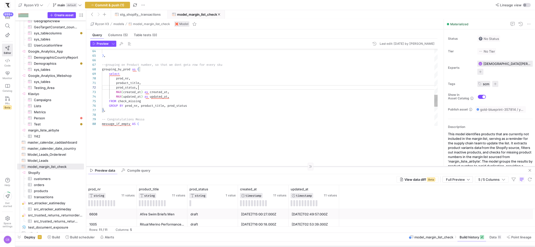
drag, startPoint x: 175, startPoint y: 122, endPoint x: 185, endPoint y: 168, distance: 46.7
click at [185, 167] on div at bounding box center [310, 167] width 449 height 0
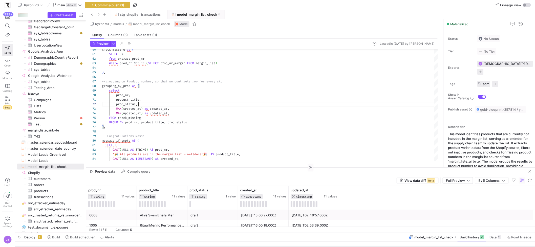
click at [177, 168] on div at bounding box center [310, 168] width 449 height 0
click at [165, 123] on div "CAST ( NULL AS TIMESTAMP ) AS created_at , '🎉 All products are in the margin li…" at bounding box center [329, 21] width 455 height 495
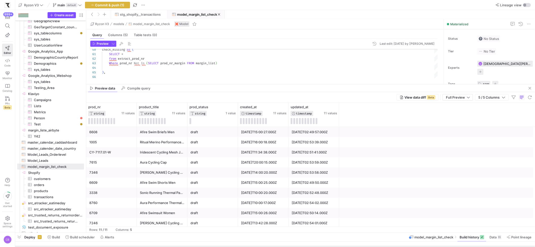
drag, startPoint x: 219, startPoint y: 167, endPoint x: 230, endPoint y: 84, distance: 84.0
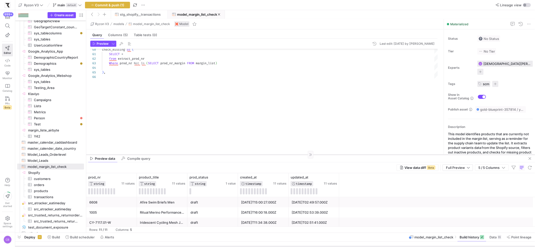
drag, startPoint x: 197, startPoint y: 84, endPoint x: 203, endPoint y: 155, distance: 70.7
click at [203, 155] on div at bounding box center [310, 155] width 449 height 0
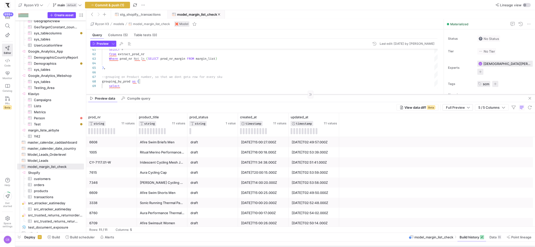
drag, startPoint x: 222, startPoint y: 155, endPoint x: 227, endPoint y: 95, distance: 60.5
click at [227, 95] on div at bounding box center [310, 94] width 449 height 0
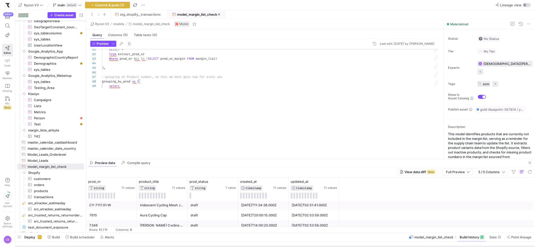
drag, startPoint x: 197, startPoint y: 95, endPoint x: 207, endPoint y: 159, distance: 65.3
click at [207, 159] on div at bounding box center [310, 159] width 449 height 0
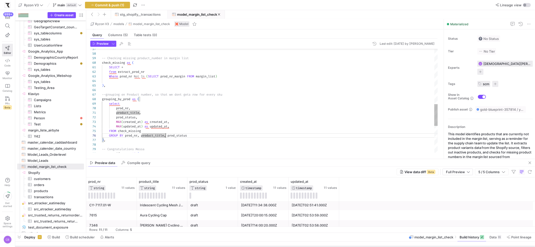
click at [154, 95] on div "--grouping on Product number, so that we dont get a row for every sku SELECT * …" at bounding box center [270, 34] width 336 height 492
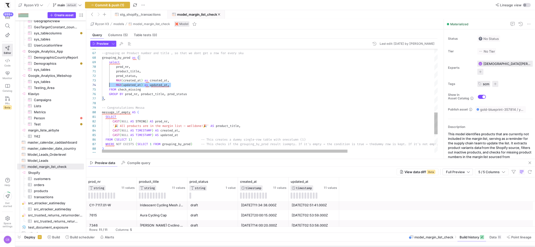
scroll to position [14, 0]
drag, startPoint x: 180, startPoint y: 86, endPoint x: 94, endPoint y: 84, distance: 85.1
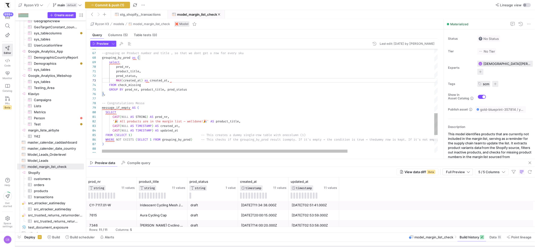
scroll to position [9, 67]
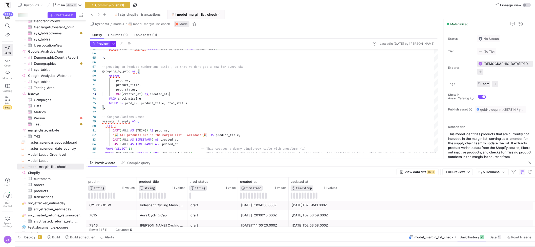
click at [111, 44] on span "button" at bounding box center [114, 44] width 6 height 6
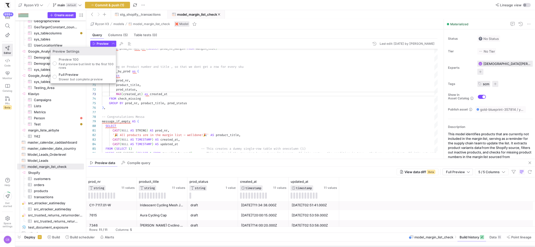
click at [107, 44] on div at bounding box center [267, 123] width 535 height 247
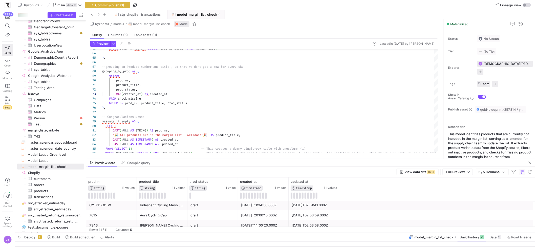
click at [107, 44] on span "Preview" at bounding box center [103, 44] width 12 height 4
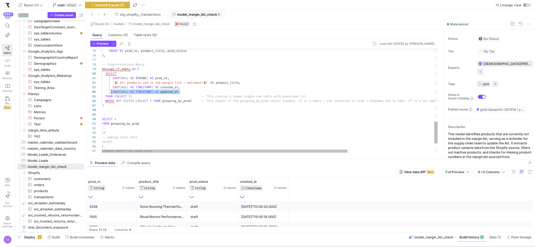
drag, startPoint x: 182, startPoint y: 92, endPoint x: 110, endPoint y: 93, distance: 72.2
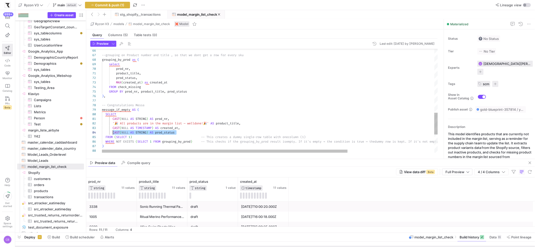
scroll to position [14, 11]
drag, startPoint x: 182, startPoint y: 131, endPoint x: 113, endPoint y: 133, distance: 68.6
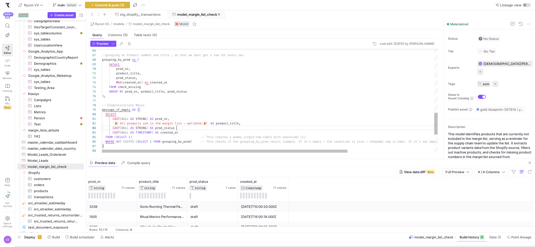
scroll to position [9, 76]
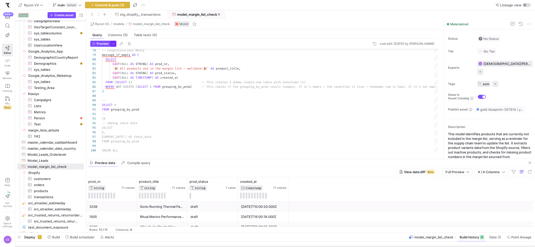
click at [113, 44] on span "button" at bounding box center [114, 44] width 6 height 6
click at [105, 44] on div at bounding box center [267, 123] width 535 height 247
click at [105, 44] on span "Preview" at bounding box center [103, 44] width 12 height 4
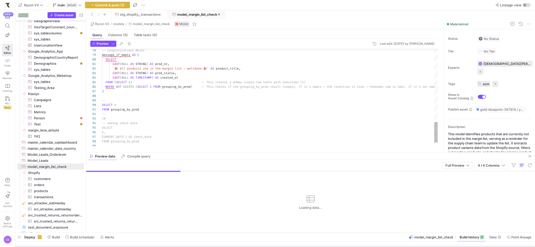
drag, startPoint x: 227, startPoint y: 159, endPoint x: 226, endPoint y: 152, distance: 6.9
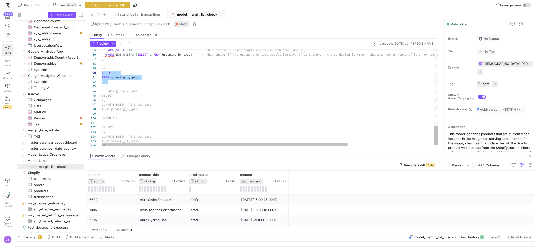
scroll to position [32, 0]
drag, startPoint x: 124, startPoint y: 82, endPoint x: 95, endPoint y: 70, distance: 30.8
drag, startPoint x: 117, startPoint y: 89, endPoint x: 90, endPoint y: 68, distance: 33.2
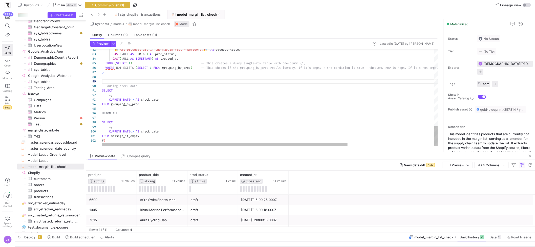
scroll to position [27, 0]
type textarea "#"
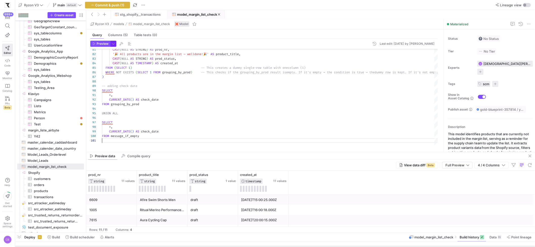
click at [115, 46] on span "button" at bounding box center [114, 44] width 6 height 6
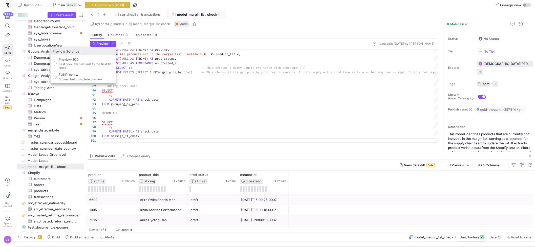
click at [93, 43] on div at bounding box center [267, 123] width 535 height 247
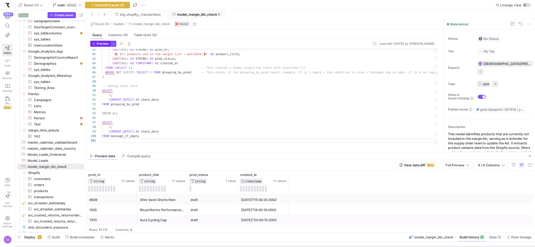
click at [93, 43] on icon "button" at bounding box center [94, 44] width 2 height 3
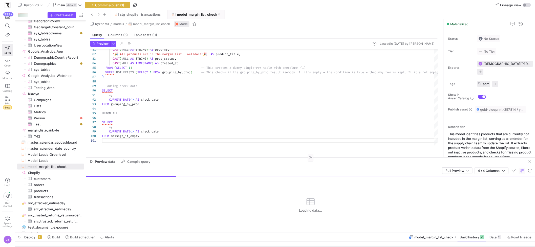
drag, startPoint x: 160, startPoint y: 152, endPoint x: 165, endPoint y: 167, distance: 15.1
click at [165, 158] on div at bounding box center [310, 158] width 449 height 0
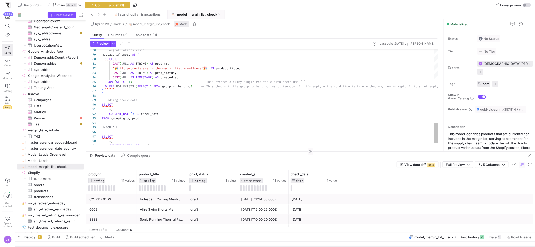
drag, startPoint x: 228, startPoint y: 166, endPoint x: 282, endPoint y: 152, distance: 56.1
click at [282, 152] on div at bounding box center [310, 152] width 449 height 0
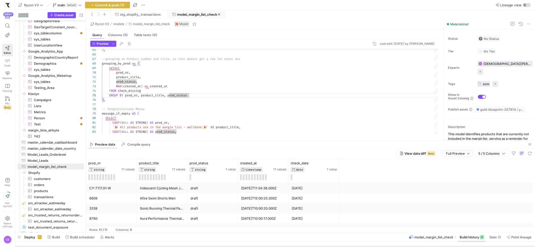
drag, startPoint x: 224, startPoint y: 152, endPoint x: 240, endPoint y: 141, distance: 20.1
click at [240, 141] on as-split "Ryzon V3 models model_margin_list_check Model Query Columns (5) Table tests (0)…" at bounding box center [310, 126] width 449 height 214
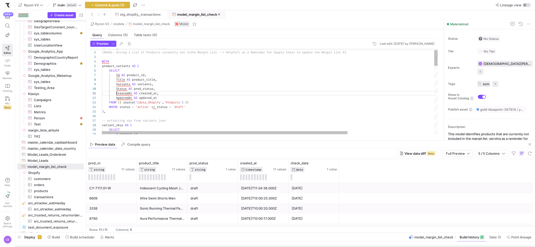
scroll to position [0, 14]
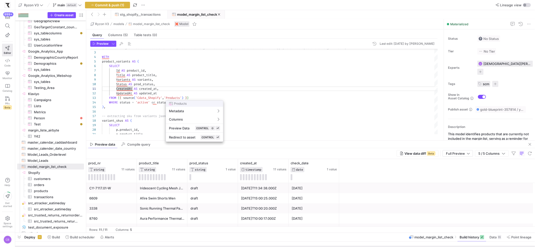
drag, startPoint x: 148, startPoint y: 94, endPoint x: 134, endPoint y: 94, distance: 14.4
click at [134, 94] on div at bounding box center [267, 123] width 535 height 247
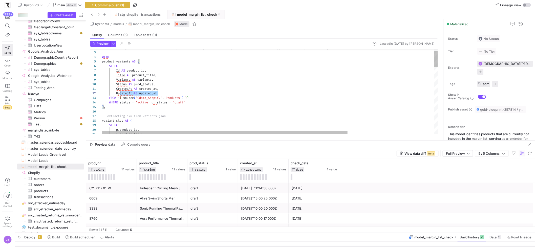
scroll to position [4, 0]
drag, startPoint x: 163, startPoint y: 93, endPoint x: 98, endPoint y: 92, distance: 64.8
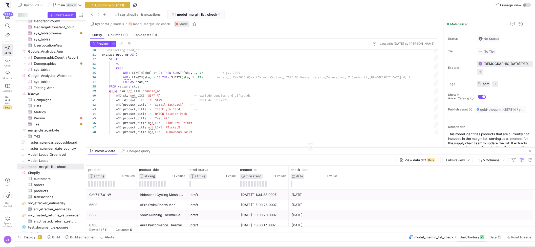
drag, startPoint x: 200, startPoint y: 141, endPoint x: 201, endPoint y: 147, distance: 6.7
click at [201, 147] on div at bounding box center [310, 147] width 449 height 0
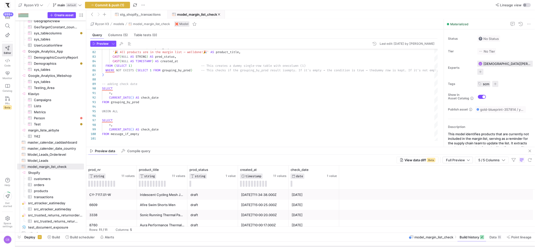
click at [264, 194] on div "2025-01-28T11:34:38.000Z" at bounding box center [263, 195] width 45 height 10
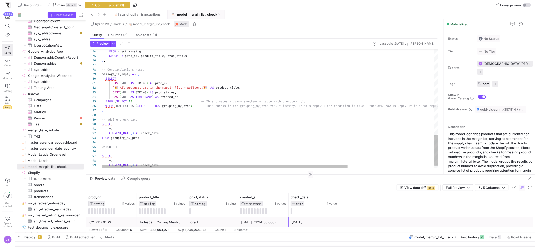
drag, startPoint x: 339, startPoint y: 147, endPoint x: 343, endPoint y: 175, distance: 27.9
click at [343, 175] on div at bounding box center [310, 175] width 449 height 0
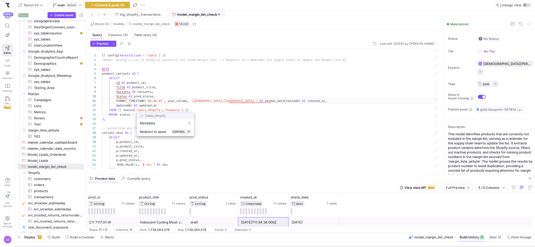
click at [182, 103] on div at bounding box center [267, 123] width 535 height 247
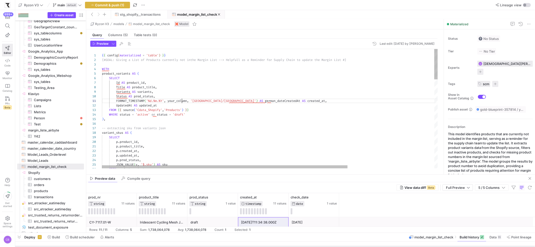
drag, startPoint x: 246, startPoint y: 101, endPoint x: 268, endPoint y: 101, distance: 22.8
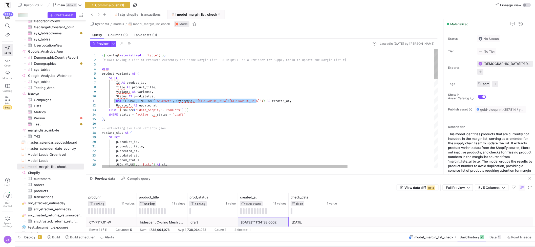
scroll to position [0, 14]
drag, startPoint x: 266, startPoint y: 100, endPoint x: 116, endPoint y: 103, distance: 149.9
type textarea "DATE(FORMAT_TIMESTAMP('%d.%m.%Y', CreatedAt, 'Europe/Berlin')) AS created_at, U…"
drag, startPoint x: 169, startPoint y: 101, endPoint x: 161, endPoint y: 101, distance: 7.8
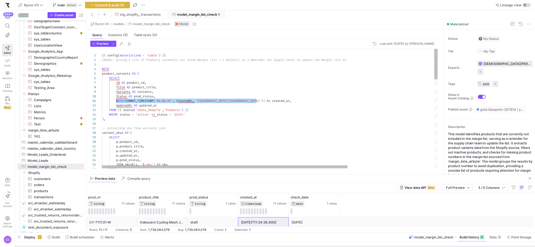
drag, startPoint x: 168, startPoint y: 101, endPoint x: 165, endPoint y: 101, distance: 3.5
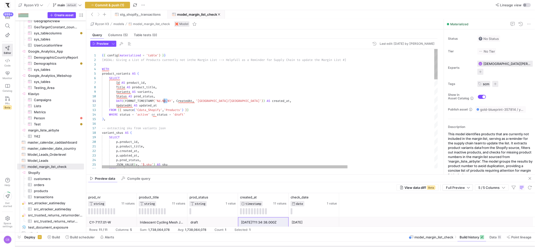
drag, startPoint x: 168, startPoint y: 101, endPoint x: 163, endPoint y: 101, distance: 5.1
drag, startPoint x: 169, startPoint y: 101, endPoint x: 164, endPoint y: 101, distance: 4.6
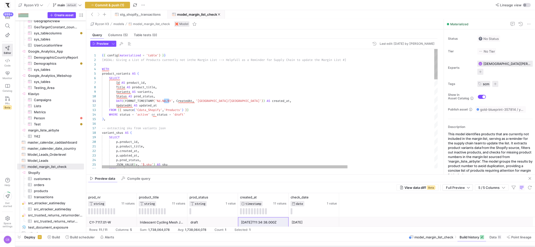
scroll to position [0, 71]
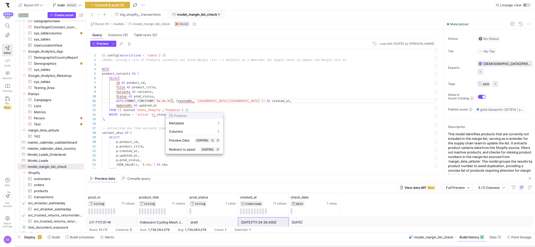
click at [174, 101] on div at bounding box center [267, 123] width 535 height 247
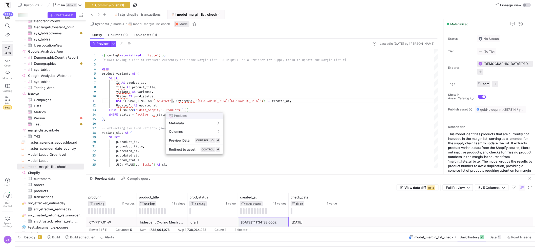
click at [176, 102] on div at bounding box center [267, 123] width 535 height 247
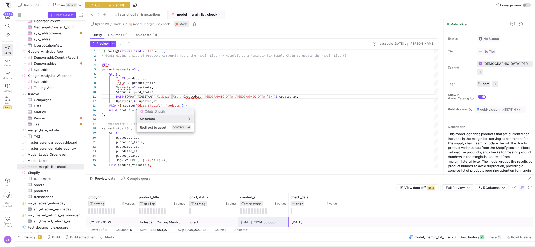
click at [171, 102] on div at bounding box center [267, 123] width 535 height 247
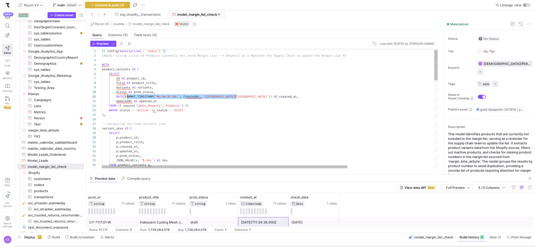
scroll to position [0, 0]
drag, startPoint x: 236, startPoint y: 95, endPoint x: 116, endPoint y: 97, distance: 120.0
drag, startPoint x: 201, startPoint y: 97, endPoint x: 248, endPoint y: 98, distance: 47.1
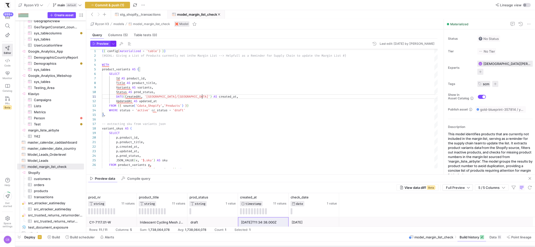
click at [116, 45] on button "button" at bounding box center [113, 44] width 6 height 6
click at [103, 43] on div at bounding box center [267, 123] width 535 height 247
click at [103, 43] on span "Preview" at bounding box center [103, 44] width 12 height 4
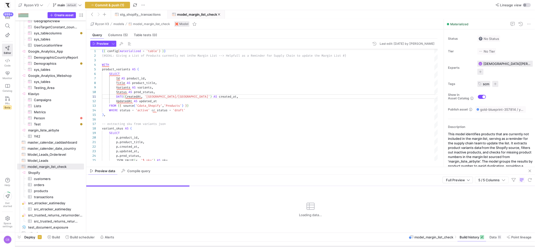
drag, startPoint x: 270, startPoint y: 175, endPoint x: 260, endPoint y: 159, distance: 18.1
click at [271, 167] on div at bounding box center [310, 167] width 449 height 0
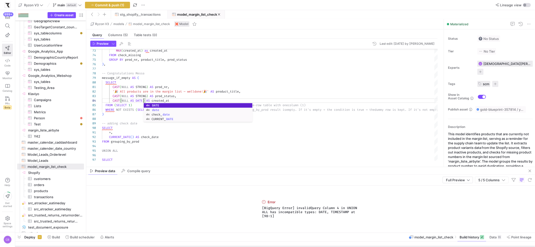
type textarea "CAST(NULL AS STRING) AS prod_nr, '🎉 All products are in the margin list — well …"
click at [102, 40] on div "Preview Last edit: Monday 18 August 2025 by Christian Bretthauer 78 79 80 81 82…" at bounding box center [264, 101] width 356 height 124
click at [102, 42] on span "Preview" at bounding box center [103, 44] width 12 height 4
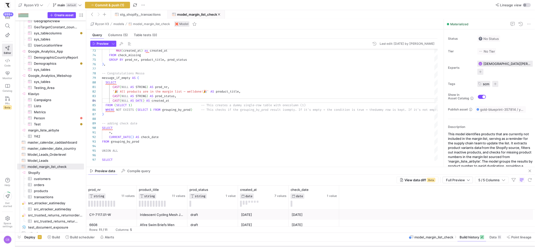
click at [237, 168] on div "Preview data Compile query" at bounding box center [310, 171] width 449 height 8
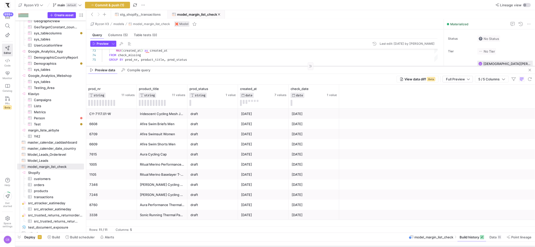
drag, startPoint x: 238, startPoint y: 167, endPoint x: 272, endPoint y: 76, distance: 97.5
click at [272, 66] on div at bounding box center [310, 66] width 449 height 0
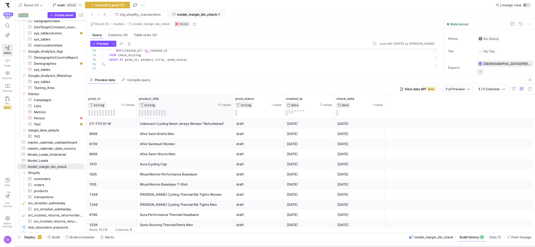
drag, startPoint x: 187, startPoint y: 111, endPoint x: 232, endPoint y: 112, distance: 45.9
click at [232, 112] on div at bounding box center [233, 107] width 2 height 24
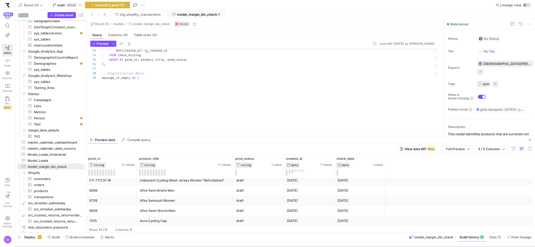
drag, startPoint x: 200, startPoint y: 76, endPoint x: 213, endPoint y: 136, distance: 61.5
click at [213, 136] on as-split "Ryzon V3 models model_margin_list_check Model Query Columns (5) Table tests (0)…" at bounding box center [310, 126] width 449 height 214
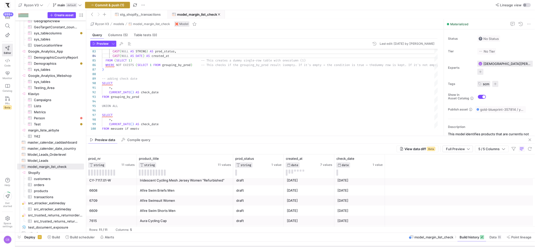
click at [120, 8] on span "button" at bounding box center [107, 5] width 45 height 6
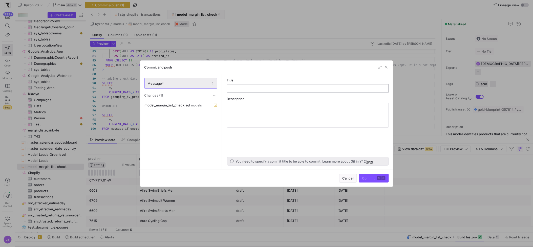
click at [267, 91] on div at bounding box center [307, 89] width 153 height 8
click at [267, 88] on input "text" at bounding box center [307, 89] width 153 height 4
type input "check margin list updated with stutus"
click at [372, 184] on div "Cancel Commit ⌘ ⏎" at bounding box center [267, 178] width 253 height 17
click at [372, 183] on div "Cancel Commit ⌘ ⏎" at bounding box center [267, 178] width 253 height 17
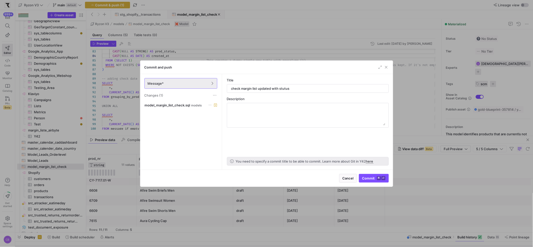
drag, startPoint x: 373, startPoint y: 180, endPoint x: 348, endPoint y: 176, distance: 25.8
click at [373, 180] on span "Commit ⌘ ⏎" at bounding box center [374, 178] width 23 height 4
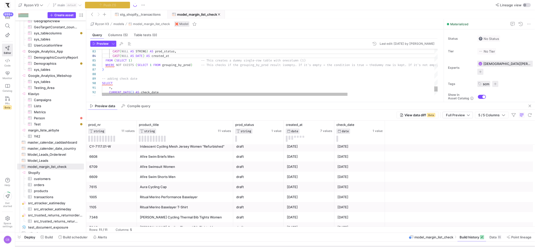
drag, startPoint x: 280, startPoint y: 136, endPoint x: 283, endPoint y: 102, distance: 34.1
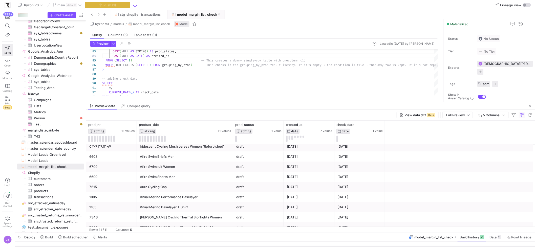
scroll to position [0, 0]
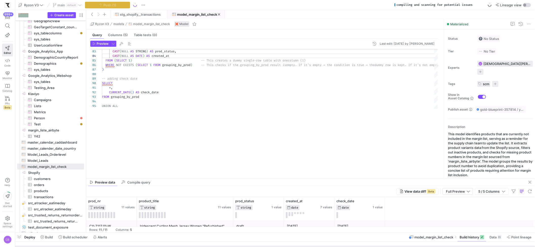
drag, startPoint x: 230, startPoint y: 102, endPoint x: 247, endPoint y: 170, distance: 69.9
click at [253, 178] on div at bounding box center [310, 178] width 449 height 0
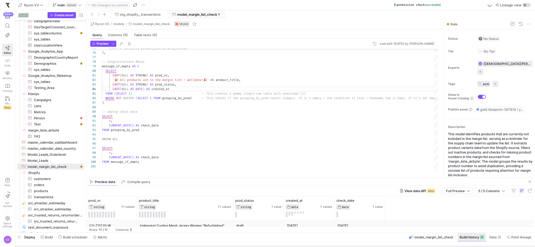
click at [476, 240] on span at bounding box center [472, 237] width 29 height 8
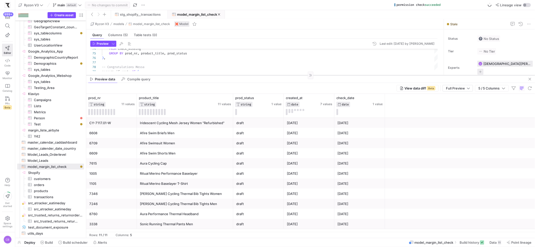
drag, startPoint x: 362, startPoint y: 184, endPoint x: 387, endPoint y: 75, distance: 111.0
click at [387, 75] on div at bounding box center [310, 75] width 449 height 0
click at [79, 242] on span "Build scheduler" at bounding box center [75, 243] width 25 height 4
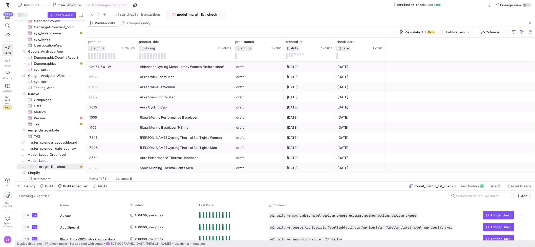
drag, startPoint x: 127, startPoint y: 154, endPoint x: 153, endPoint y: 182, distance: 37.6
click at [153, 182] on div at bounding box center [275, 182] width 520 height 2
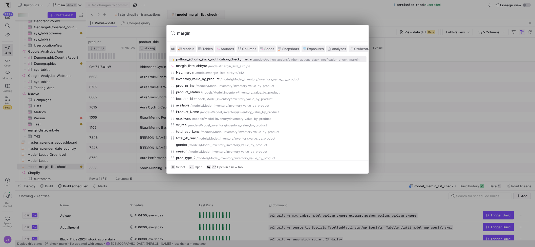
type input "margin"
click at [205, 58] on div "python_actions_slack_notification_check_margin" at bounding box center [214, 59] width 76 height 4
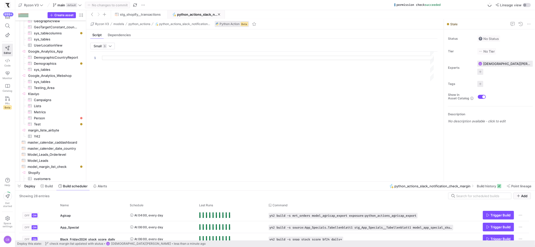
type textarea "import json import logging import pandas as pd import requests from y42.v1.deco…"
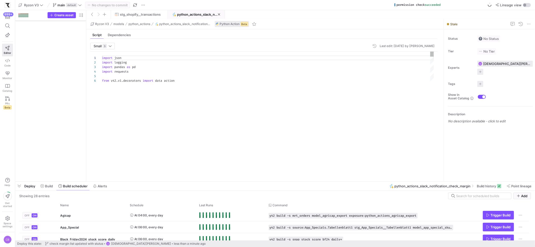
scroll to position [456, 0]
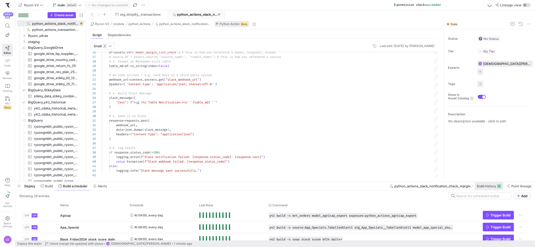
click at [486, 187] on span "Build history" at bounding box center [486, 186] width 19 height 4
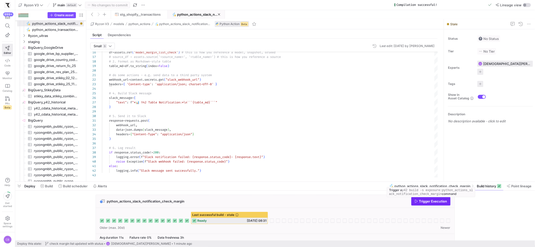
click at [418, 203] on icon "button" at bounding box center [417, 202] width 4 height 4
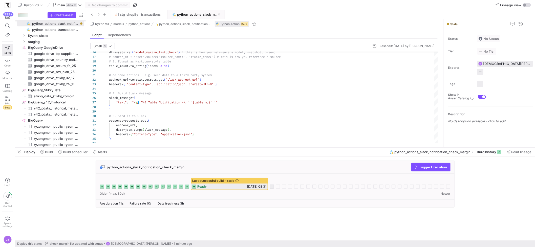
drag, startPoint x: 239, startPoint y: 183, endPoint x: 244, endPoint y: 146, distance: 37.4
click at [244, 147] on div at bounding box center [275, 148] width 520 height 2
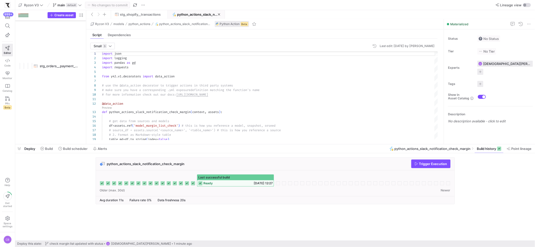
scroll to position [46, 0]
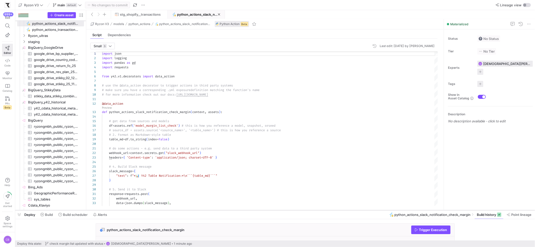
drag, startPoint x: 205, startPoint y: 145, endPoint x: 206, endPoint y: 211, distance: 66.1
click at [206, 211] on div at bounding box center [275, 211] width 520 height 2
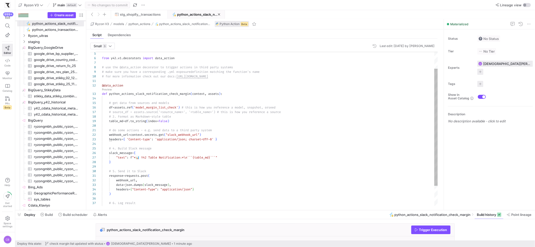
type textarea "# do some actions - e.g. send data to a third party system webhook_url = contex…"
click at [136, 140] on div "def python_actions_slack_notification_check_margin ( context , assets ) : # get…" at bounding box center [270, 131] width 336 height 204
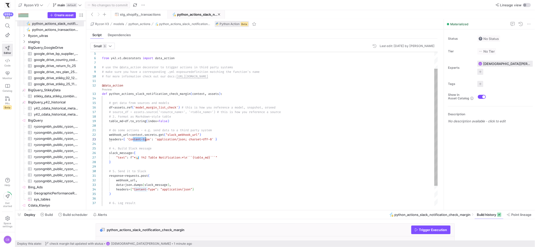
scroll to position [9, 0]
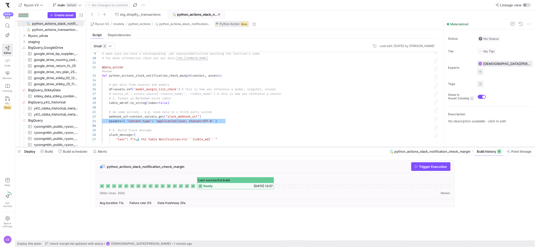
drag, startPoint x: 307, startPoint y: 211, endPoint x: 308, endPoint y: 148, distance: 63.3
click at [308, 148] on div at bounding box center [275, 147] width 520 height 2
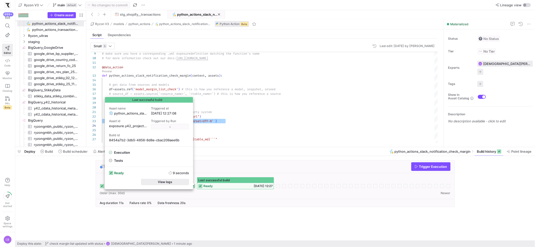
click at [185, 183] on span "button" at bounding box center [166, 183] width 48 height 6
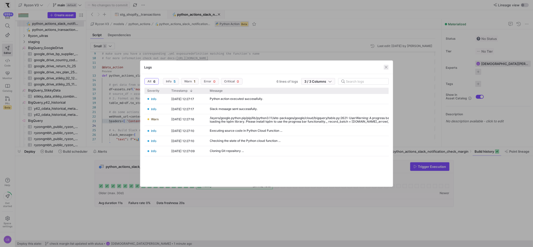
click at [388, 66] on span "button" at bounding box center [386, 67] width 5 height 5
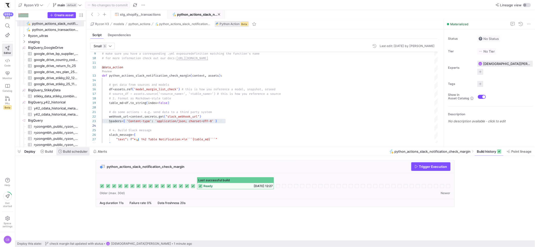
click at [77, 150] on span "Build scheduler" at bounding box center [75, 152] width 25 height 4
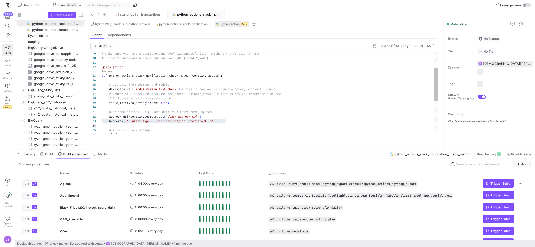
drag, startPoint x: 125, startPoint y: 147, endPoint x: 128, endPoint y: 141, distance: 6.7
click at [127, 150] on div at bounding box center [275, 150] width 520 height 2
click at [144, 13] on span "stg_shopify__transactions" at bounding box center [140, 14] width 41 height 4
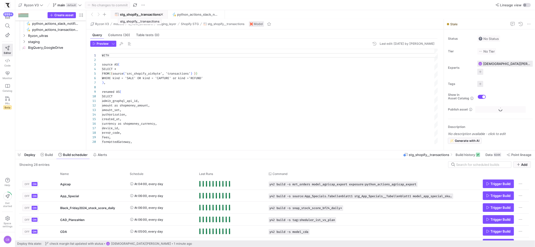
scroll to position [46, 0]
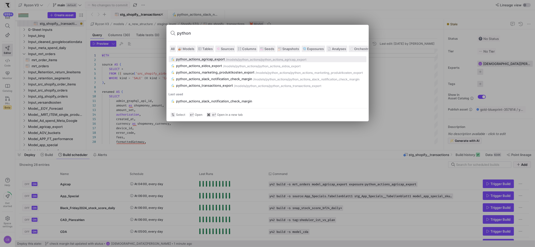
drag, startPoint x: 210, startPoint y: 36, endPoint x: 166, endPoint y: 31, distance: 44.3
click at [166, 31] on div "python All Models Tables Sources Columns Seeds Snapshots Exposures Analyses Orc…" at bounding box center [267, 123] width 535 height 247
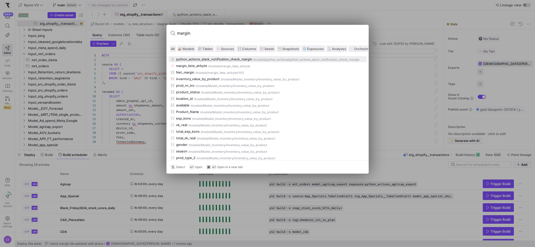
type input "margin"
click at [191, 50] on span "Models" at bounding box center [189, 49] width 12 height 4
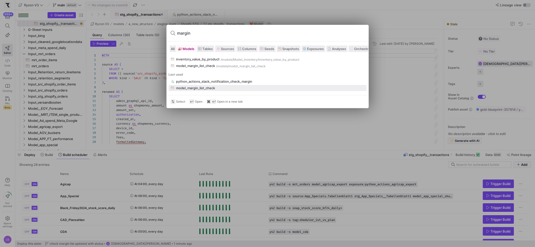
click at [197, 89] on div "model_margin_list_check" at bounding box center [195, 88] width 39 height 4
type textarea "{{ config(materialized = 'table') }} {#GOAL: Giving a List of Products currentl…"
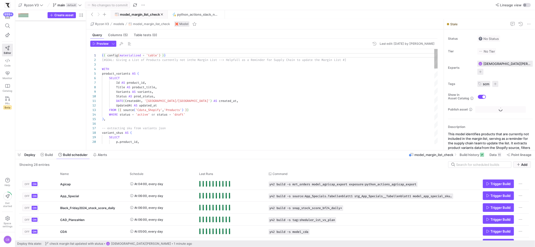
scroll to position [1194, 0]
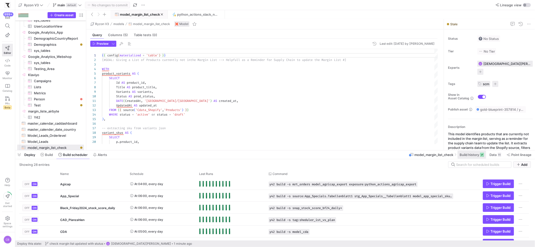
click at [465, 155] on span "Build history" at bounding box center [469, 155] width 19 height 4
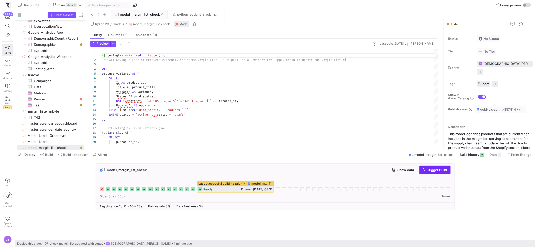
click at [433, 170] on span "Trigger Build" at bounding box center [438, 170] width 20 height 4
click at [180, 15] on span "python_actions_slack_notification_check_margin" at bounding box center [197, 14] width 41 height 4
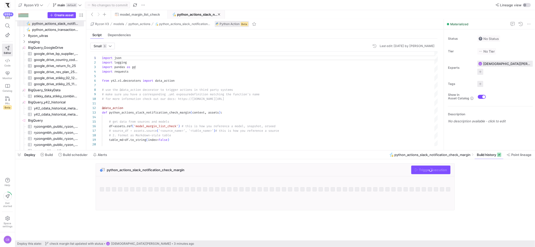
scroll to position [46, 0]
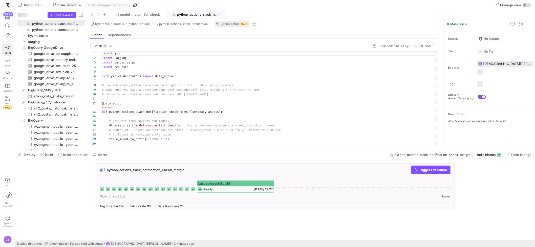
click at [184, 17] on span at bounding box center [196, 14] width 56 height 8
click at [198, 10] on span at bounding box center [196, 14] width 56 height 8
click at [197, 13] on span "python_actions_slack_notification_check_margin" at bounding box center [197, 14] width 41 height 4
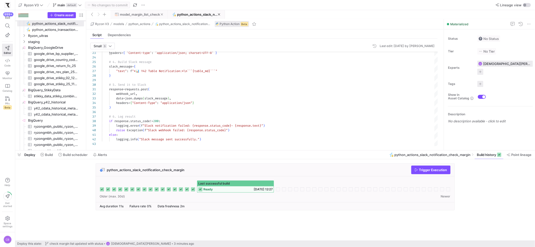
click at [142, 12] on span at bounding box center [139, 14] width 56 height 8
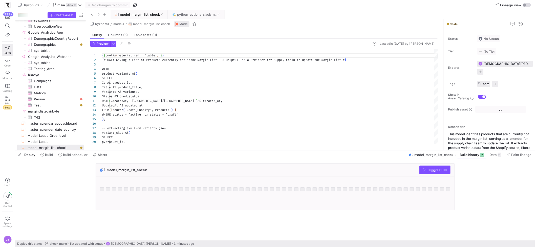
scroll to position [46, 0]
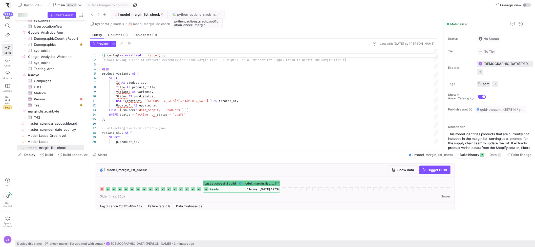
click at [196, 14] on span "python_actions_slack_notification_check_margin" at bounding box center [197, 14] width 41 height 4
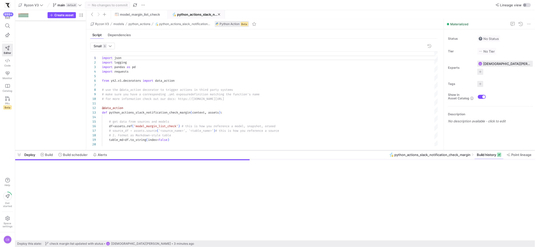
scroll to position [456, 0]
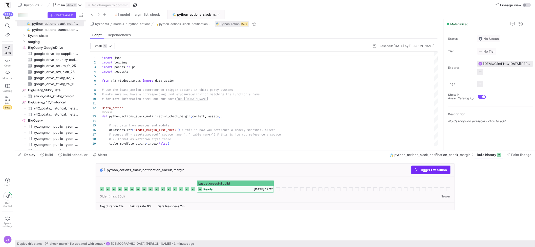
click at [418, 170] on icon "button" at bounding box center [417, 170] width 4 height 4
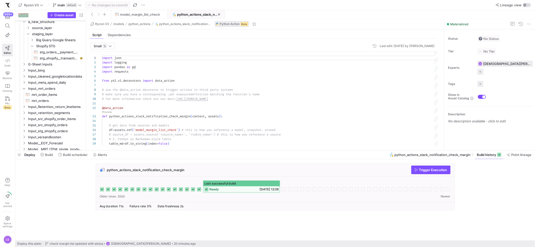
scroll to position [0, 0]
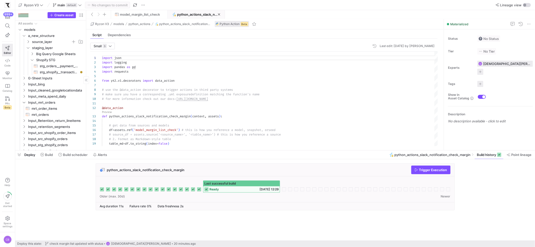
click at [28, 42] on icon "Press SPACE to select this row." at bounding box center [28, 42] width 1 height 3
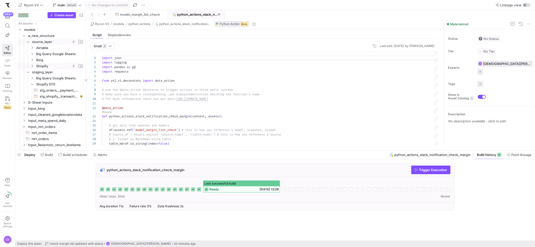
click at [31, 66] on icon "Press SPACE to select this row." at bounding box center [32, 66] width 4 height 3
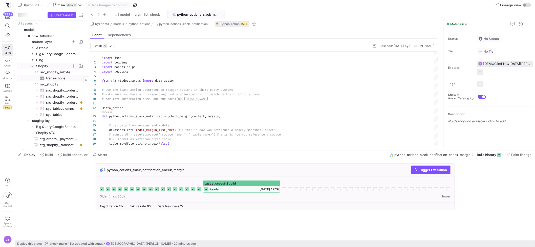
click at [49, 79] on span "transactions​​​​​​​​​" at bounding box center [62, 78] width 32 height 6
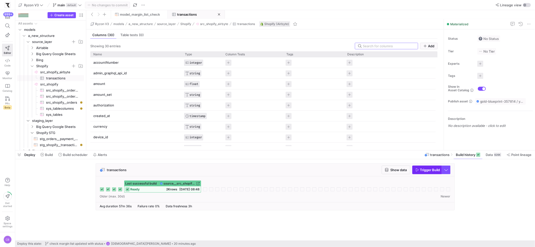
click at [423, 170] on span "Trigger Build" at bounding box center [431, 170] width 20 height 4
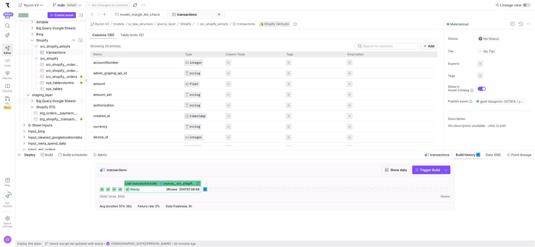
scroll to position [29, 0]
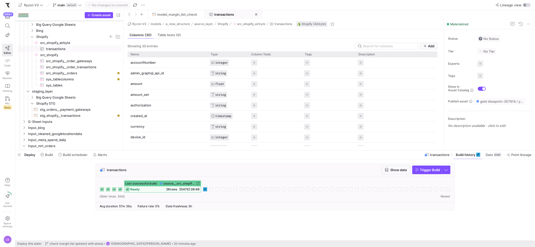
drag, startPoint x: 86, startPoint y: 101, endPoint x: 124, endPoint y: 101, distance: 37.2
click at [124, 101] on as-split "Create asset Drag here to set row groups Drag here to set column labels Group 1…" at bounding box center [275, 80] width 520 height 140
click at [84, 75] on span "src_shopify__orders​​​​​​​​​" at bounding box center [80, 73] width 69 height 6
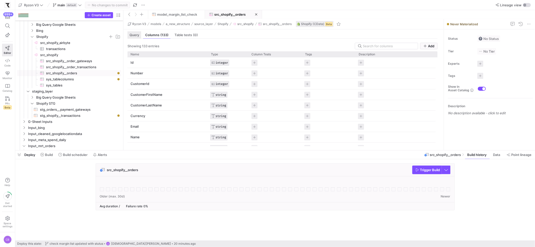
click at [137, 34] on span "Query" at bounding box center [135, 34] width 10 height 3
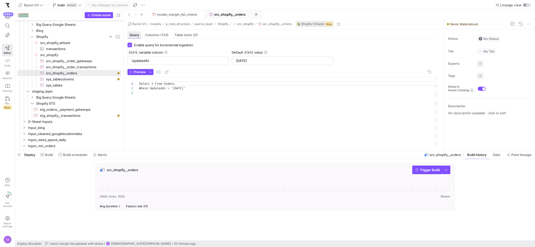
scroll to position [9, 0]
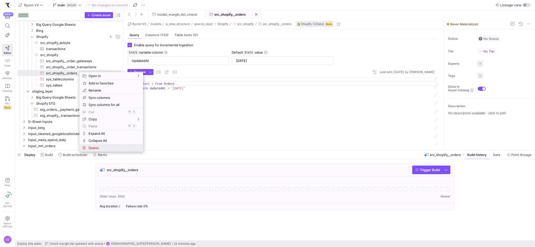
click at [117, 148] on span "Delete" at bounding box center [107, 148] width 41 height 7
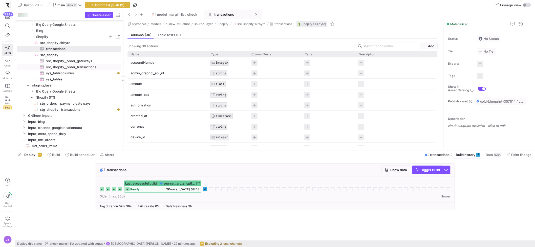
click at [92, 66] on span "src_shopify__order_transactions​​​​​​​​​" at bounding box center [80, 67] width 69 height 6
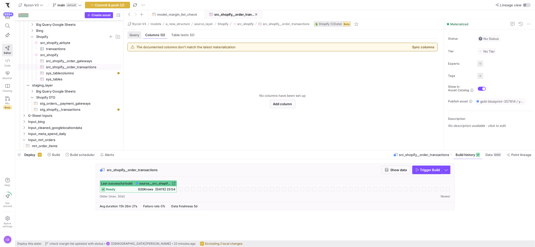
click at [139, 34] on span "Query" at bounding box center [135, 34] width 10 height 3
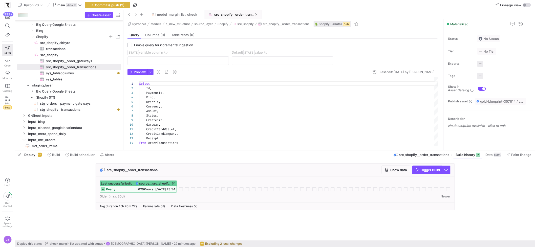
scroll to position [3, 0]
click at [86, 60] on span "src_shopify__order_gateways​​​​​​​​​" at bounding box center [80, 61] width 69 height 6
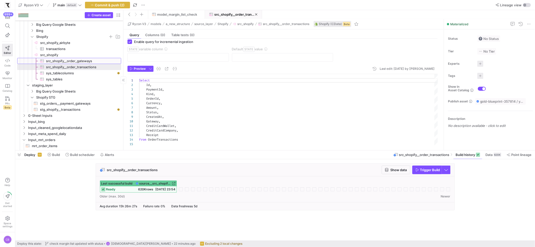
checkbox input "true"
type input "UpdatedAt"
type input "2016-01-01"
type textarea "SELECT Id, CustomerId, Email, CreatedAt, UpdatedAt, PaymentGatewayNames FROM Or…"
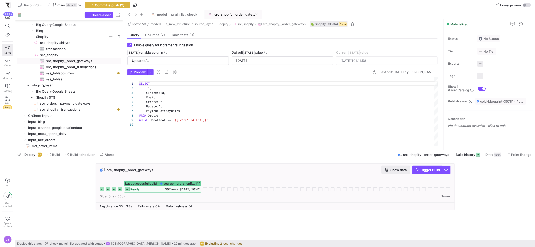
click at [390, 167] on span "button" at bounding box center [396, 170] width 28 height 8
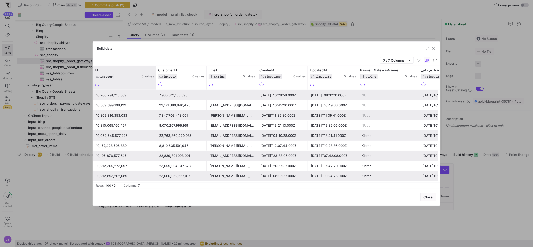
drag, startPoint x: 142, startPoint y: 86, endPoint x: 155, endPoint y: 84, distance: 12.8
click at [155, 84] on div at bounding box center [156, 78] width 2 height 24
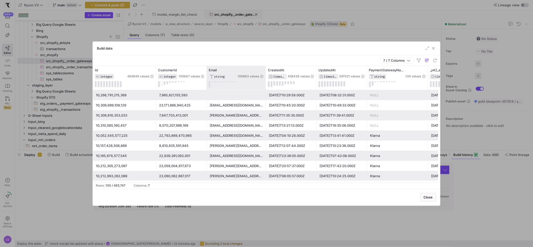
drag, startPoint x: 257, startPoint y: 81, endPoint x: 272, endPoint y: 81, distance: 15.4
click at [267, 81] on div at bounding box center [266, 78] width 2 height 24
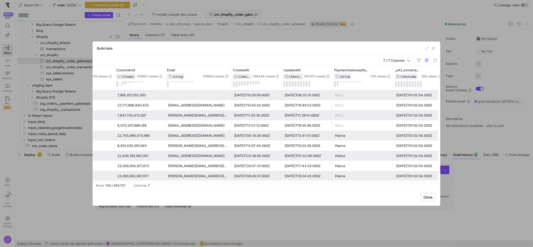
scroll to position [0, 48]
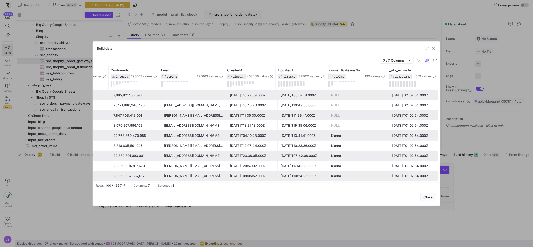
click at [342, 96] on div "NULL" at bounding box center [358, 95] width 55 height 10
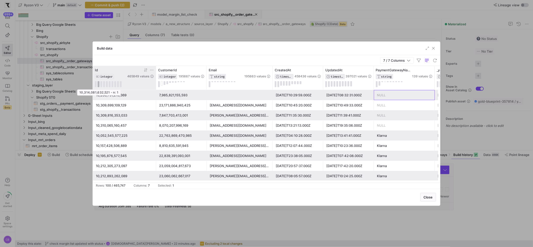
click at [98, 83] on button at bounding box center [99, 84] width 2 height 6
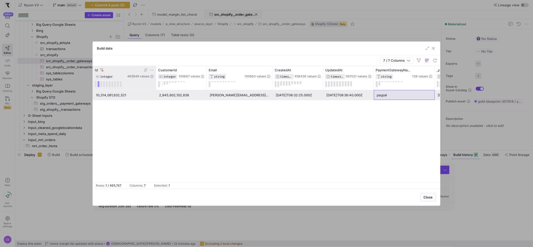
click at [102, 70] on icon at bounding box center [102, 70] width 4 height 4
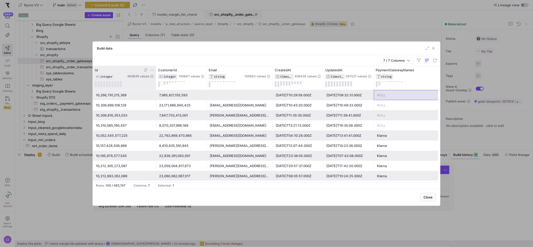
drag, startPoint x: 434, startPoint y: 72, endPoint x: 467, endPoint y: 71, distance: 32.5
click at [467, 71] on div "Build data 7 / 7 Columns Drag here to set row groups Drag here to set column la…" at bounding box center [266, 123] width 533 height 247
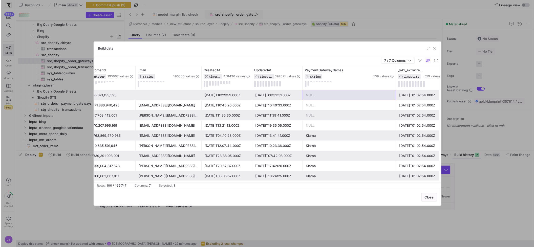
scroll to position [0, 80]
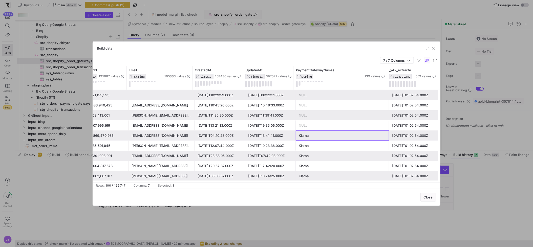
click at [317, 139] on div "Klarna" at bounding box center [342, 136] width 87 height 10
click at [433, 50] on span "button" at bounding box center [433, 48] width 5 height 5
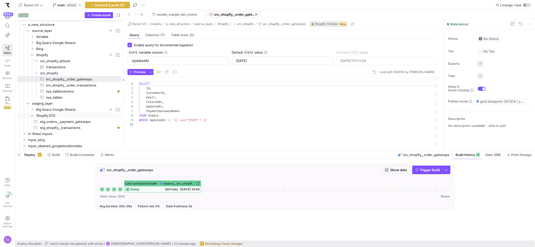
scroll to position [15, 0]
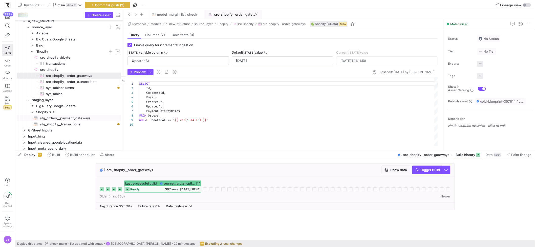
click at [67, 118] on span "stg_orders__payment_gateways​​​​​​​​​​" at bounding box center [77, 118] width 75 height 6
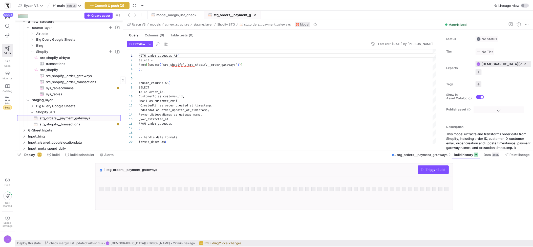
scroll to position [46, 0]
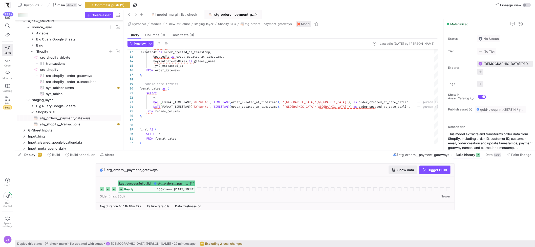
click at [396, 170] on span "Show data" at bounding box center [403, 170] width 22 height 4
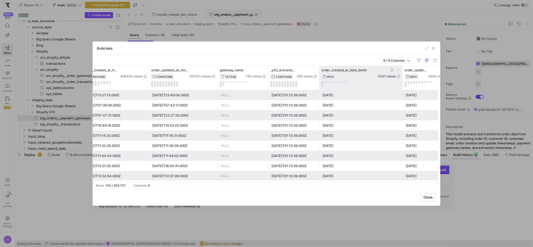
scroll to position [0, 158]
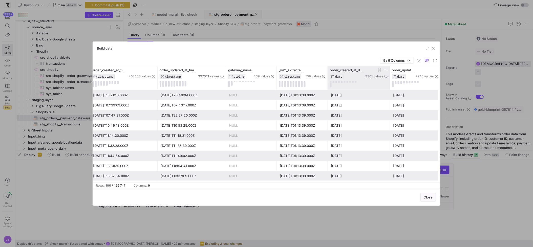
drag, startPoint x: 387, startPoint y: 79, endPoint x: 383, endPoint y: 77, distance: 4.4
click at [379, 77] on div "order_created_at_date_berlin DATE 3301 values" at bounding box center [359, 78] width 62 height 24
click at [433, 49] on span "button" at bounding box center [433, 48] width 5 height 5
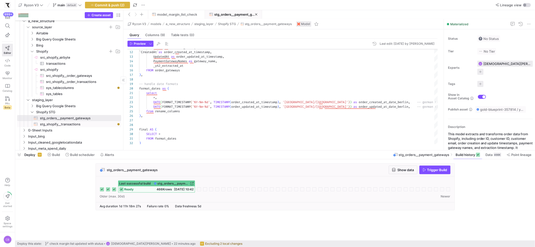
click at [70, 123] on span "stg_shopify__transactions​​​​​​​​​​" at bounding box center [77, 125] width 75 height 6
type textarea "WITH source AS ( SELECT * FROM {{ source('src_shopify_airbyte', 'transactions')…"
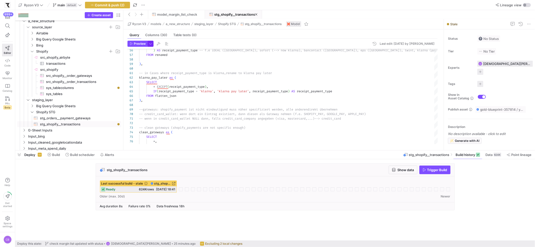
click at [148, 46] on span "button" at bounding box center [151, 44] width 6 height 6
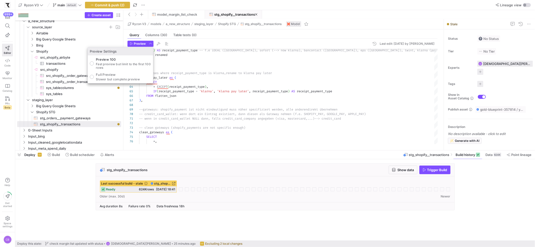
click at [120, 76] on p "Full Preview" at bounding box center [118, 75] width 44 height 4
click at [94, 76] on input "Full Preview Slower but complete preview" at bounding box center [92, 77] width 4 height 4
radio input "true"
click at [136, 46] on div at bounding box center [267, 123] width 535 height 247
click at [136, 46] on span "button" at bounding box center [137, 44] width 19 height 6
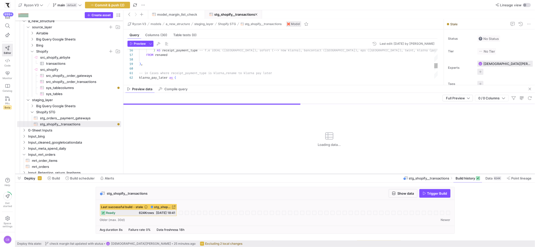
drag, startPoint x: 252, startPoint y: 151, endPoint x: 262, endPoint y: 174, distance: 25.6
click at [262, 174] on div at bounding box center [275, 174] width 520 height 2
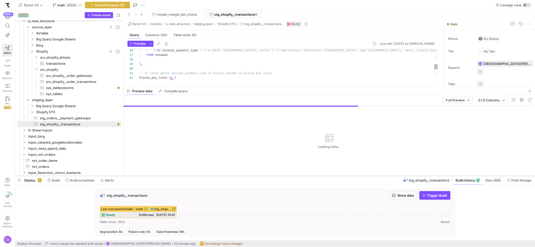
click at [259, 176] on div at bounding box center [275, 176] width 520 height 2
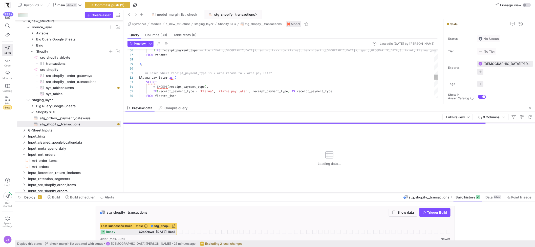
drag, startPoint x: 208, startPoint y: 176, endPoint x: 210, endPoint y: 193, distance: 17.1
click at [210, 193] on div at bounding box center [275, 193] width 520 height 2
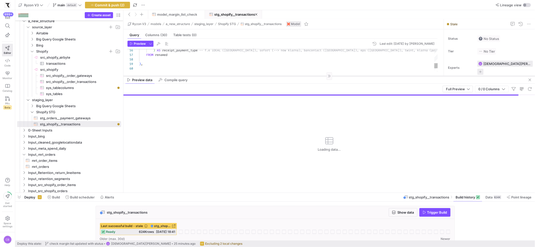
drag, startPoint x: 201, startPoint y: 104, endPoint x: 204, endPoint y: 76, distance: 28.3
click at [204, 76] on div at bounding box center [330, 76] width 412 height 0
drag, startPoint x: 123, startPoint y: 101, endPoint x: 124, endPoint y: 131, distance: 30.1
click at [125, 131] on as-split "Create asset Drag here to set row groups Drag here to set column labels Group 1…" at bounding box center [275, 101] width 520 height 183
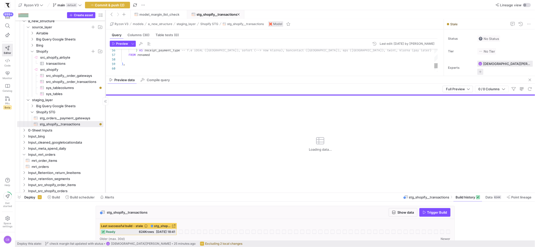
drag, startPoint x: 123, startPoint y: 131, endPoint x: 106, endPoint y: 131, distance: 17.7
click at [106, 131] on div at bounding box center [106, 101] width 0 height 183
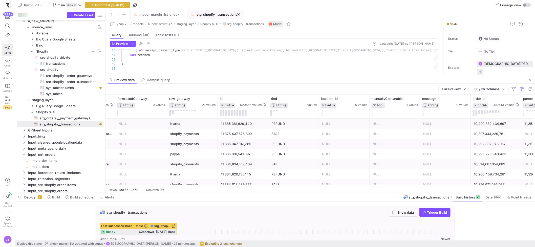
scroll to position [0, 624]
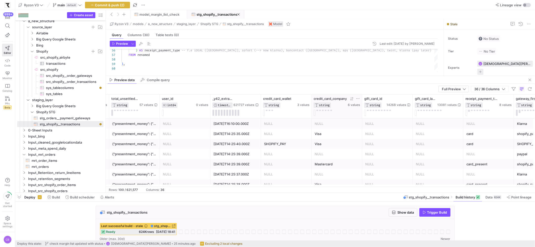
click at [359, 100] on icon at bounding box center [358, 99] width 4 height 4
click at [345, 90] on div "Full Preview 36 / 36 Columns" at bounding box center [321, 89] width 430 height 11
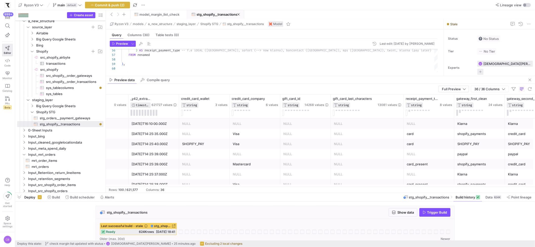
drag, startPoint x: 381, startPoint y: 112, endPoint x: 404, endPoint y: 113, distance: 22.3
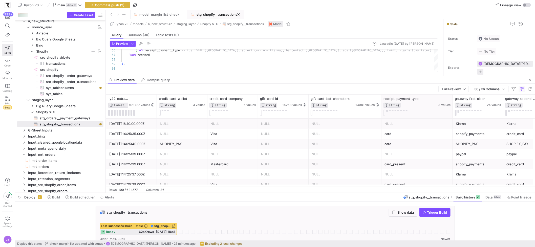
drag, startPoint x: 431, startPoint y: 112, endPoint x: 452, endPoint y: 113, distance: 20.5
click at [452, 113] on div at bounding box center [453, 107] width 2 height 24
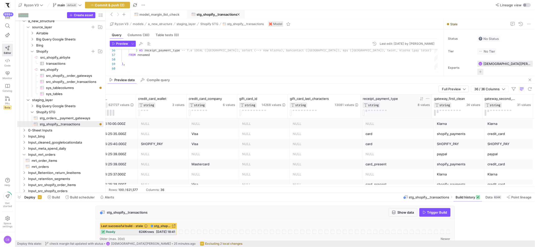
click at [429, 99] on icon at bounding box center [428, 99] width 4 height 4
click at [428, 114] on input "Filter Value" at bounding box center [451, 116] width 51 height 6
type input "twint"
click at [469, 150] on button "Apply" at bounding box center [469, 150] width 15 height 7
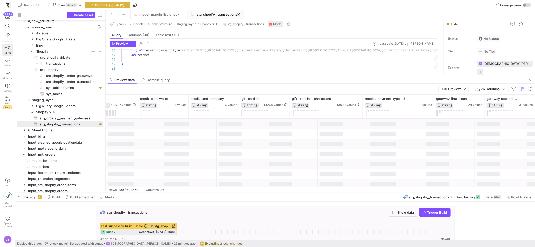
click at [424, 91] on div "Full Preview 36 / 36 Columns" at bounding box center [321, 89] width 430 height 11
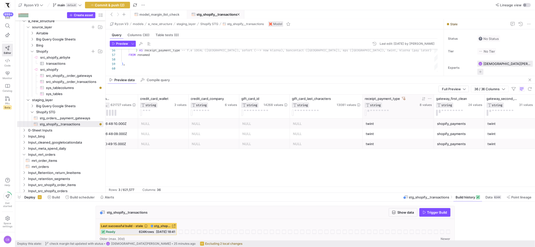
click at [403, 98] on icon at bounding box center [404, 99] width 4 height 4
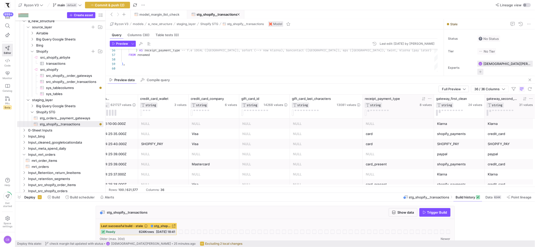
click at [526, 98] on icon at bounding box center [526, 99] width 2 height 4
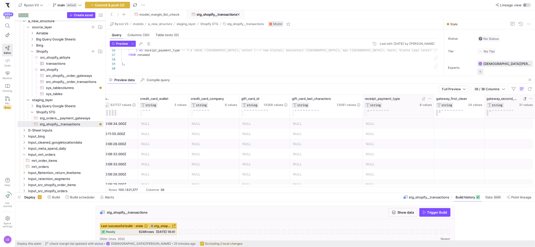
click at [524, 99] on icon at bounding box center [525, 99] width 2 height 4
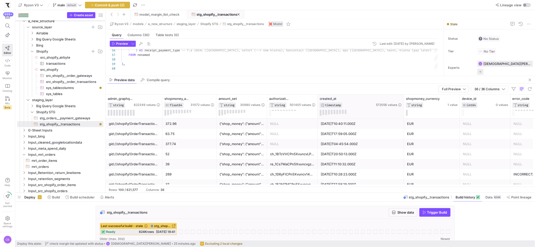
drag, startPoint x: 367, startPoint y: 109, endPoint x: 407, endPoint y: 109, distance: 39.2
click at [405, 109] on div at bounding box center [404, 107] width 2 height 24
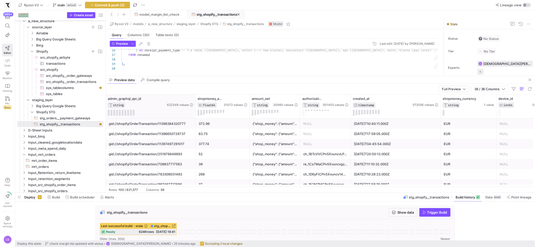
click at [194, 100] on div at bounding box center [195, 107] width 2 height 24
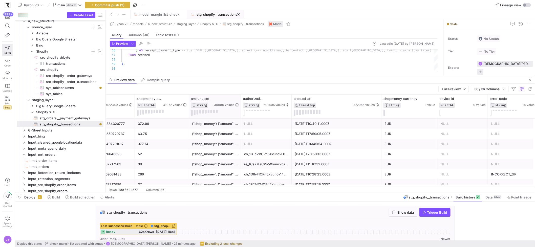
drag, startPoint x: 239, startPoint y: 111, endPoint x: 255, endPoint y: 112, distance: 16.2
click at [242, 112] on div at bounding box center [241, 107] width 2 height 24
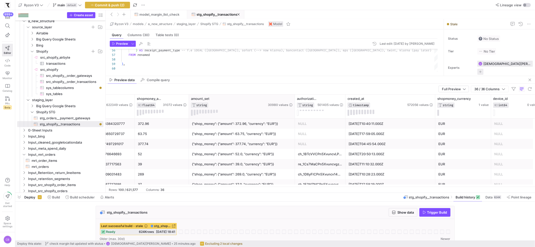
drag, startPoint x: 255, startPoint y: 112, endPoint x: 294, endPoint y: 116, distance: 39.4
click at [294, 116] on div at bounding box center [295, 107] width 2 height 24
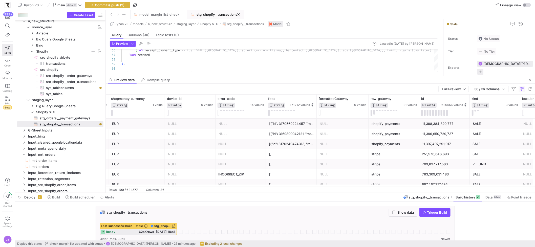
click at [270, 175] on div "[]" at bounding box center [291, 175] width 45 height 10
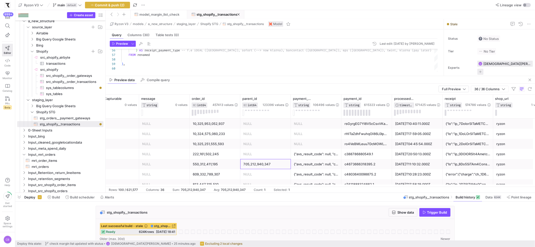
click at [271, 166] on div "705,212,940,347" at bounding box center [266, 165] width 45 height 10
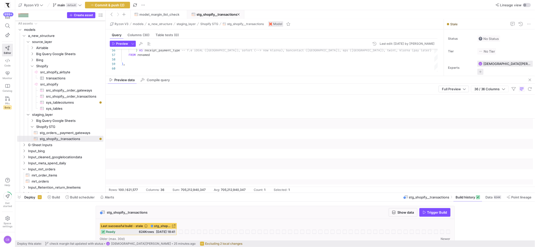
scroll to position [0, 924]
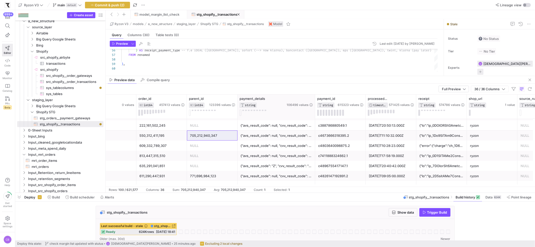
drag, startPoint x: 287, startPoint y: 103, endPoint x: 314, endPoint y: 107, distance: 27.4
click at [314, 107] on div at bounding box center [315, 107] width 2 height 24
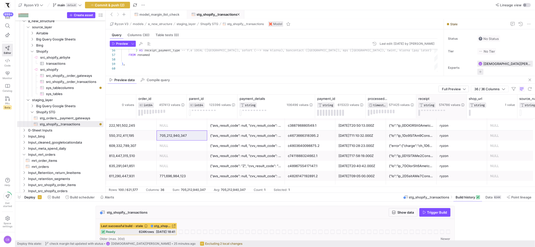
scroll to position [0, 954]
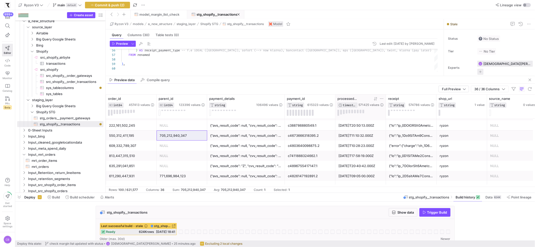
click at [377, 100] on icon at bounding box center [376, 99] width 4 height 4
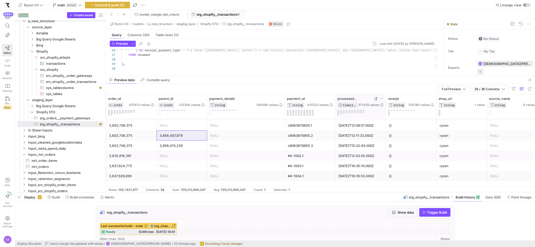
click at [374, 99] on icon at bounding box center [375, 99] width 2 height 4
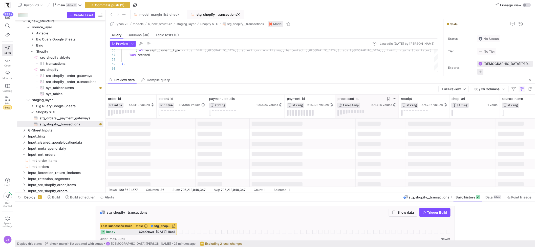
drag, startPoint x: 385, startPoint y: 111, endPoint x: 401, endPoint y: 113, distance: 15.8
click at [400, 113] on div at bounding box center [399, 107] width 2 height 24
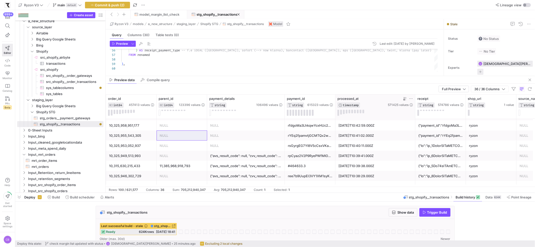
drag, startPoint x: 401, startPoint y: 111, endPoint x: 414, endPoint y: 115, distance: 14.3
click at [414, 115] on div at bounding box center [415, 107] width 2 height 24
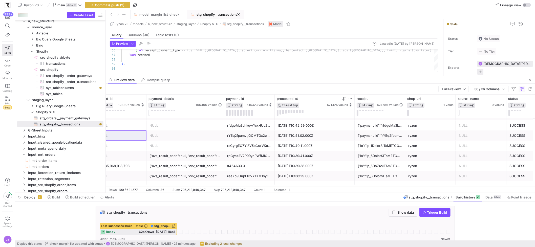
scroll to position [0, 0]
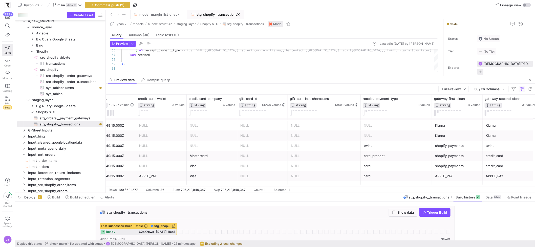
drag, startPoint x: 533, startPoint y: 103, endPoint x: 531, endPoint y: 130, distance: 27.1
click at [535, 96] on html "999+ Editor Code Monitor Catalog PRs Beta Help Get started Space settings CB Ry…" at bounding box center [267, 123] width 535 height 247
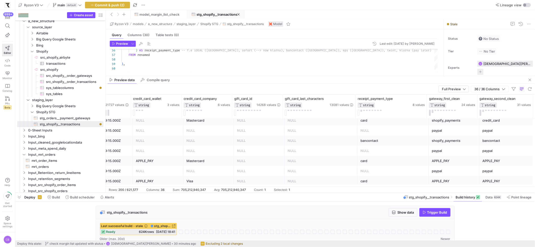
scroll to position [907, 0]
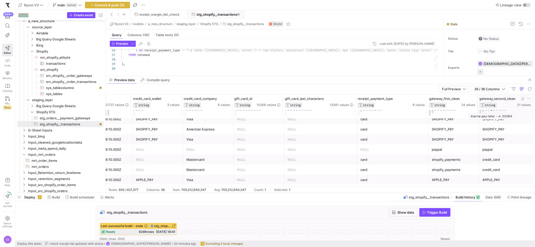
click at [492, 110] on button at bounding box center [492, 110] width 2 height 1
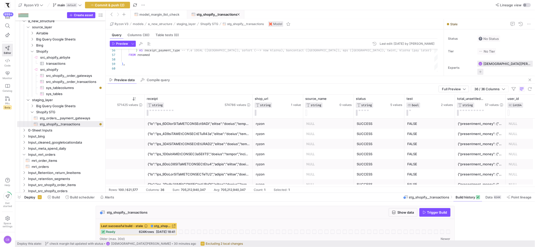
drag, startPoint x: 195, startPoint y: 109, endPoint x: 246, endPoint y: 132, distance: 56.7
click at [252, 120] on div "user_id INT64 0 values _y42_extracted_at TIMESTAMP 621727 values total_unsettle…" at bounding box center [321, 141] width 430 height 92
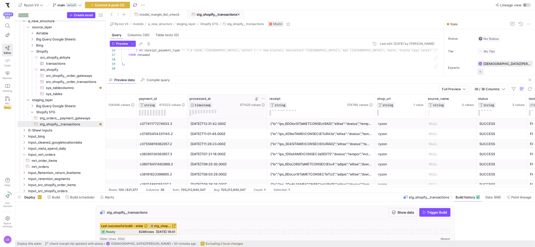
click at [258, 99] on icon at bounding box center [257, 99] width 4 height 4
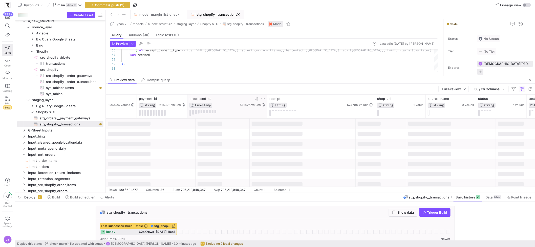
click at [258, 99] on icon at bounding box center [257, 99] width 4 height 4
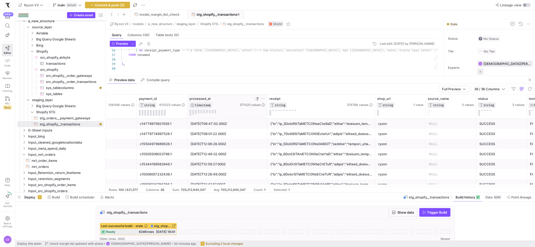
click at [256, 100] on icon at bounding box center [257, 99] width 4 height 4
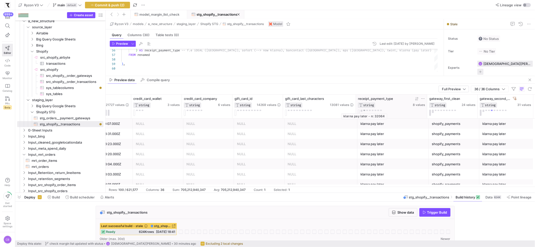
click at [365, 111] on button at bounding box center [365, 110] width 2 height 1
click at [517, 99] on icon at bounding box center [517, 98] width 4 height 3
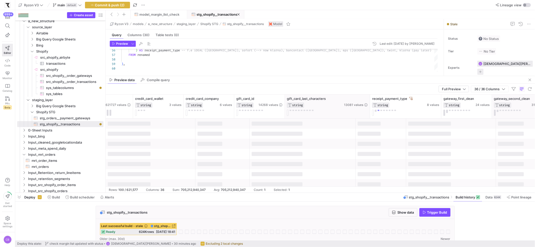
drag, startPoint x: 357, startPoint y: 113, endPoint x: 369, endPoint y: 114, distance: 12.4
click at [369, 114] on div at bounding box center [370, 107] width 2 height 24
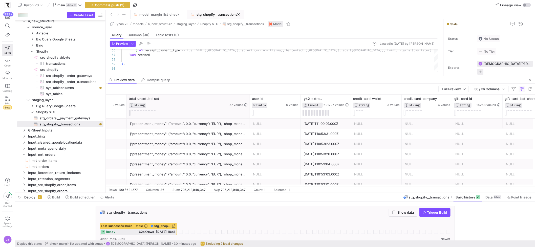
drag, startPoint x: 176, startPoint y: 106, endPoint x: 249, endPoint y: 106, distance: 72.7
click at [249, 106] on div at bounding box center [250, 107] width 2 height 24
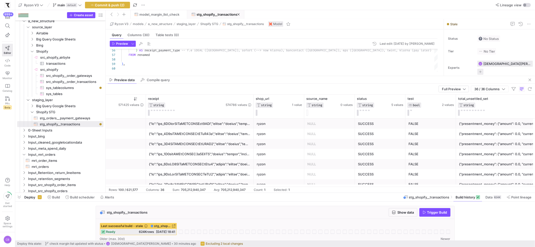
click at [155, 152] on div at bounding box center [200, 154] width 102 height 10
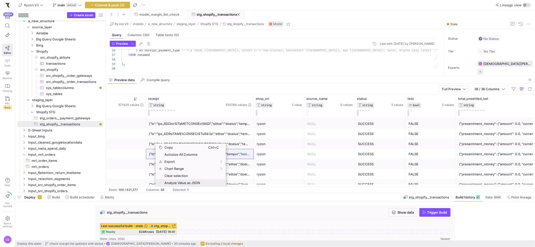
click at [177, 182] on span "Analyze Value as JSON" at bounding box center [186, 183] width 46 height 7
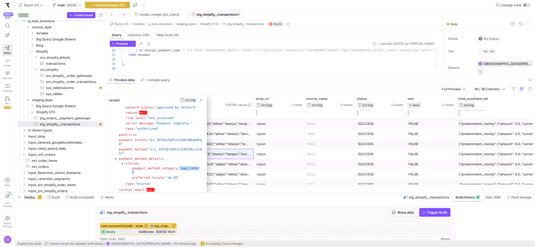
drag, startPoint x: 160, startPoint y: 173, endPoint x: 132, endPoint y: 173, distance: 27.9
click at [132, 173] on section "payment_method_category : "pay_later"" at bounding box center [166, 171] width 69 height 8
click at [201, 100] on span "button" at bounding box center [201, 100] width 5 height 5
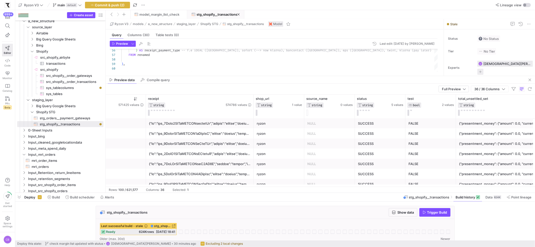
click at [236, 168] on div at bounding box center [200, 164] width 102 height 10
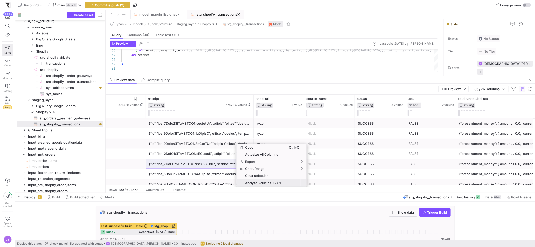
click at [245, 182] on span "Analyze Value as JSON" at bounding box center [266, 183] width 46 height 7
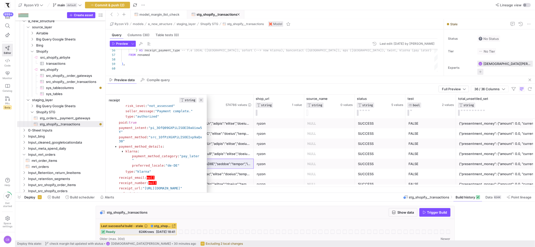
click at [204, 101] on span "button" at bounding box center [201, 100] width 5 height 5
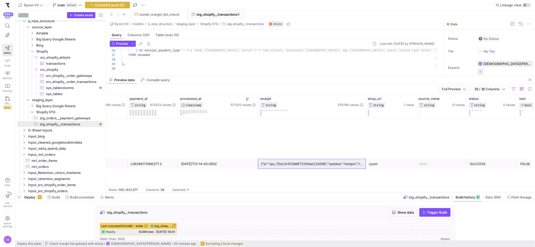
scroll to position [0, 0]
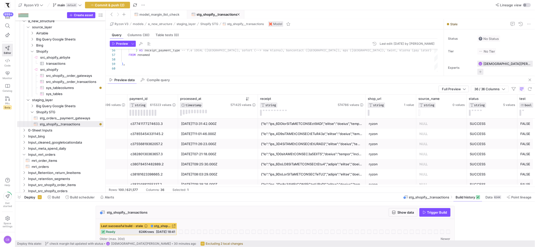
click at [220, 122] on div "2024-05-02T13:31:42.000Z" at bounding box center [218, 124] width 74 height 10
click at [249, 100] on icon at bounding box center [248, 99] width 4 height 4
click at [229, 123] on div "2020-10-27T06:47:02.000Z" at bounding box center [218, 124] width 74 height 10
drag, startPoint x: 182, startPoint y: 122, endPoint x: 187, endPoint y: 125, distance: 5.8
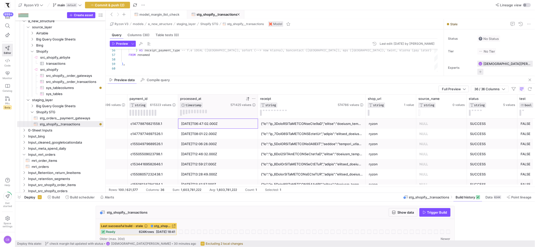
click at [187, 125] on div "2020-10-27T06:47:02.000Z" at bounding box center [218, 124] width 74 height 10
click at [247, 100] on icon at bounding box center [248, 99] width 4 height 4
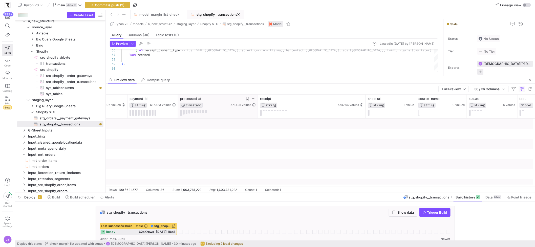
click at [247, 100] on icon at bounding box center [247, 99] width 2 height 4
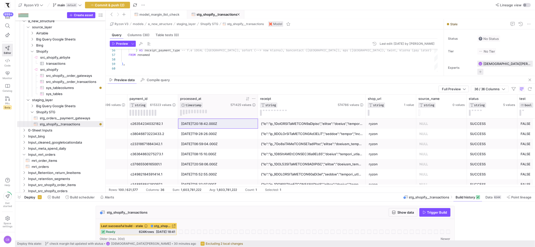
click at [248, 100] on icon at bounding box center [248, 99] width 4 height 4
click at [247, 100] on icon at bounding box center [247, 99] width 2 height 4
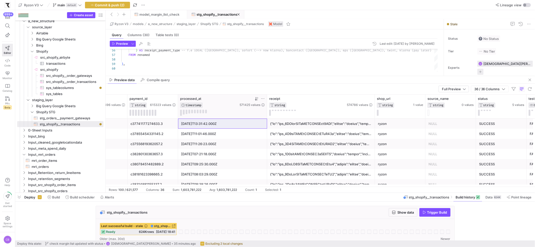
drag, startPoint x: 257, startPoint y: 109, endPoint x: 267, endPoint y: 109, distance: 9.4
click at [267, 109] on div at bounding box center [267, 107] width 2 height 24
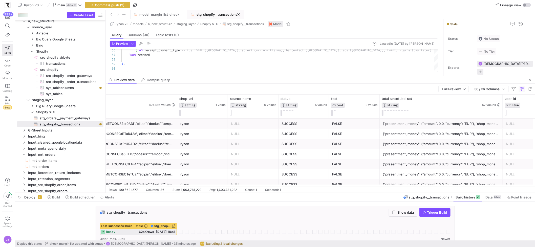
scroll to position [0, 1370]
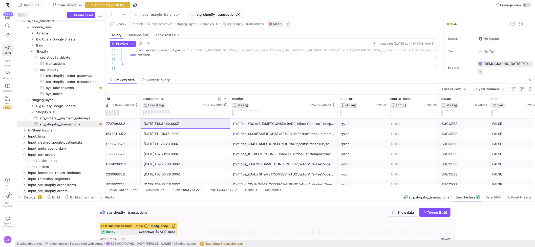
click at [272, 133] on div at bounding box center [284, 134] width 102 height 10
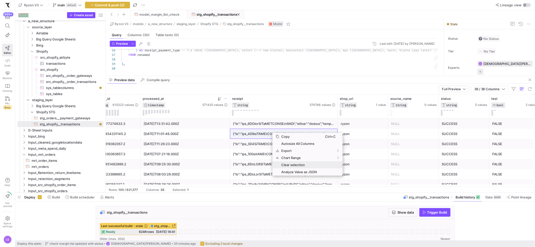
click at [291, 170] on span "Analyze Value as JSON" at bounding box center [303, 172] width 46 height 7
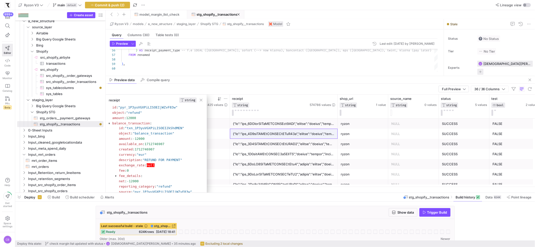
click at [172, 142] on section "amount : -12000" at bounding box center [160, 138] width 84 height 5
click at [333, 99] on icon at bounding box center [334, 99] width 4 height 4
click at [338, 110] on div "Contains" at bounding box center [356, 107] width 51 height 8
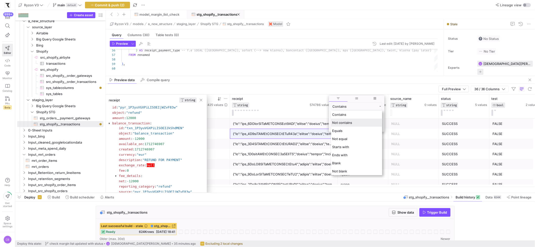
click at [338, 123] on span "Not contains" at bounding box center [342, 123] width 20 height 4
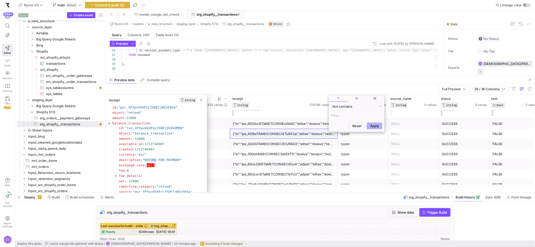
click at [337, 116] on input "Filter Value" at bounding box center [356, 116] width 51 height 6
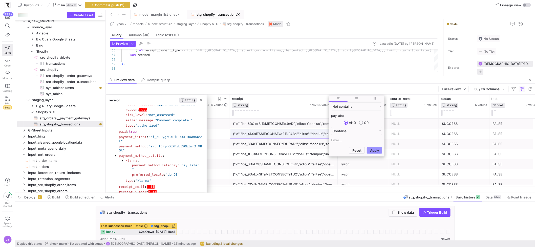
type input "pay later"
click at [379, 152] on button "Apply" at bounding box center [374, 150] width 15 height 7
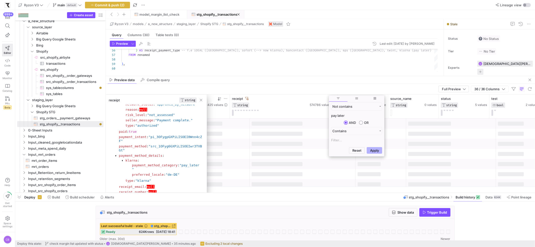
click at [322, 137] on div at bounding box center [303, 134] width 106 height 10
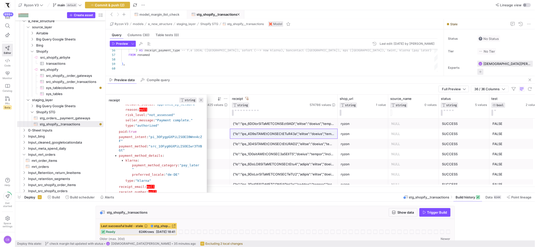
click at [202, 101] on span "button" at bounding box center [201, 100] width 5 height 5
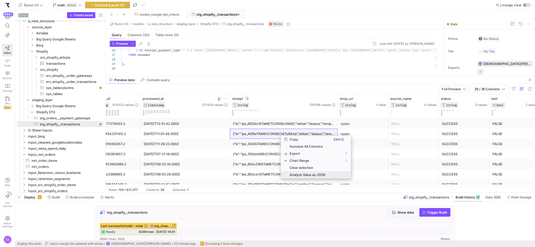
click at [305, 177] on span "Analyze Value as JSON" at bounding box center [311, 174] width 46 height 7
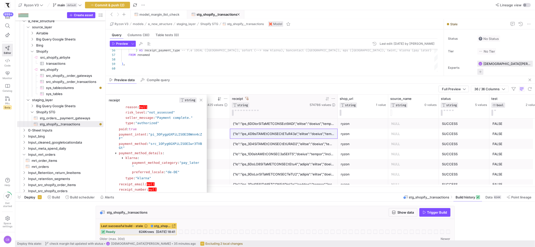
click at [333, 99] on icon at bounding box center [334, 99] width 4 height 4
click at [338, 116] on input "pay later" at bounding box center [356, 116] width 51 height 6
type input "pay_later"
click at [369, 151] on button "Apply" at bounding box center [374, 150] width 15 height 7
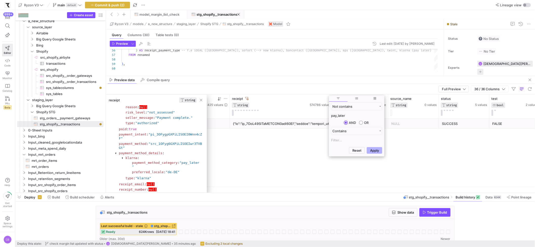
click at [307, 83] on div "Preview data Compile query" at bounding box center [321, 80] width 430 height 8
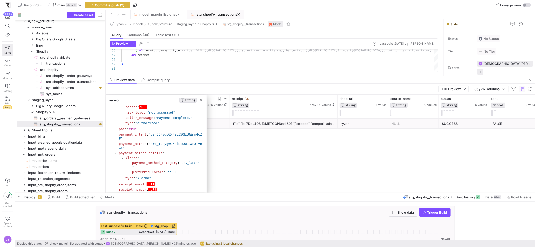
click at [313, 125] on div at bounding box center [284, 124] width 102 height 10
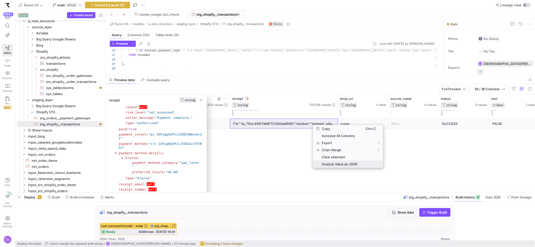
click at [334, 166] on span "Analyze Value as JSON" at bounding box center [343, 164] width 46 height 7
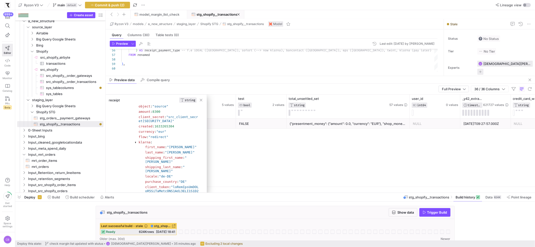
scroll to position [0, 1431]
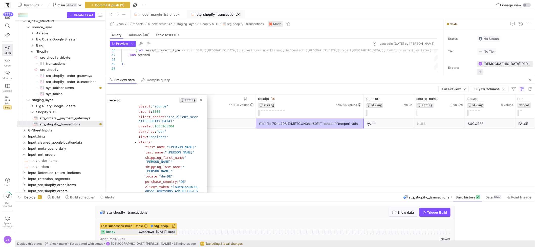
click at [289, 128] on div at bounding box center [310, 124] width 102 height 10
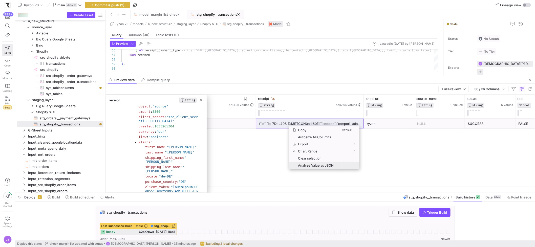
click at [305, 166] on span "Analyze Value as JSON" at bounding box center [319, 165] width 46 height 7
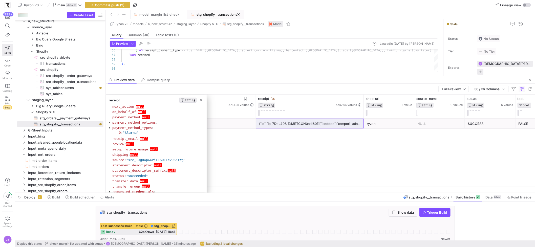
scroll to position [1226, 0]
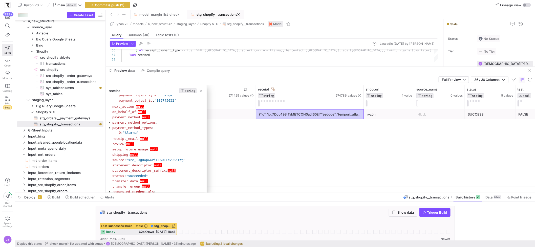
drag, startPoint x: 201, startPoint y: 76, endPoint x: 231, endPoint y: 67, distance: 31.2
click at [231, 67] on div at bounding box center [321, 67] width 430 height 0
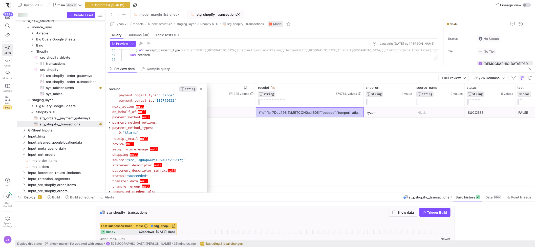
scroll to position [1340, 0]
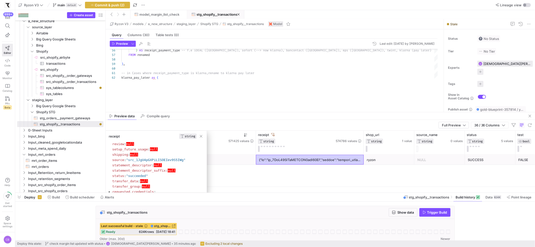
drag, startPoint x: 176, startPoint y: 65, endPoint x: 182, endPoint y: 107, distance: 42.4
click at [183, 112] on div at bounding box center [321, 112] width 430 height 0
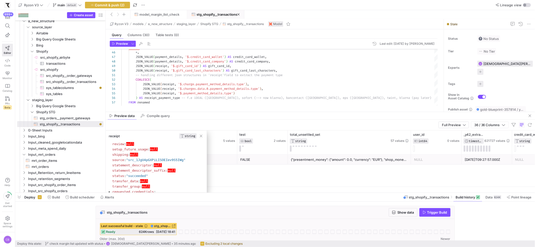
scroll to position [1358, 0]
click at [110, 130] on div at bounding box center [110, 128] width 2 height 3
click at [110, 135] on div at bounding box center [110, 133] width 2 height 3
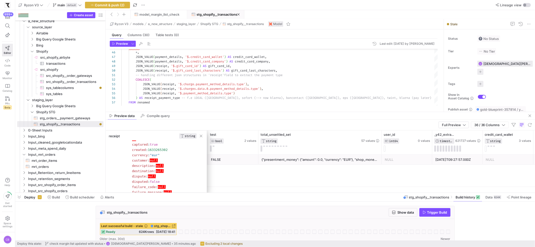
scroll to position [0, 0]
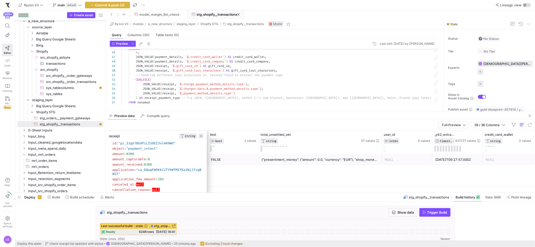
click at [202, 136] on span "button" at bounding box center [201, 136] width 5 height 5
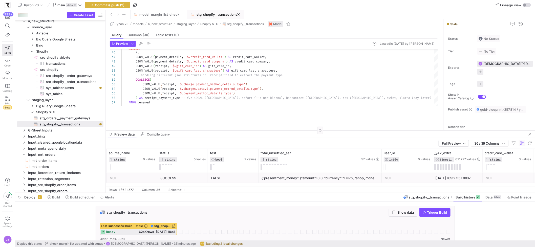
drag, startPoint x: 293, startPoint y: 112, endPoint x: 290, endPoint y: 131, distance: 18.7
click at [290, 131] on div at bounding box center [321, 130] width 430 height 0
